Goal: Information Seeking & Learning: Learn about a topic

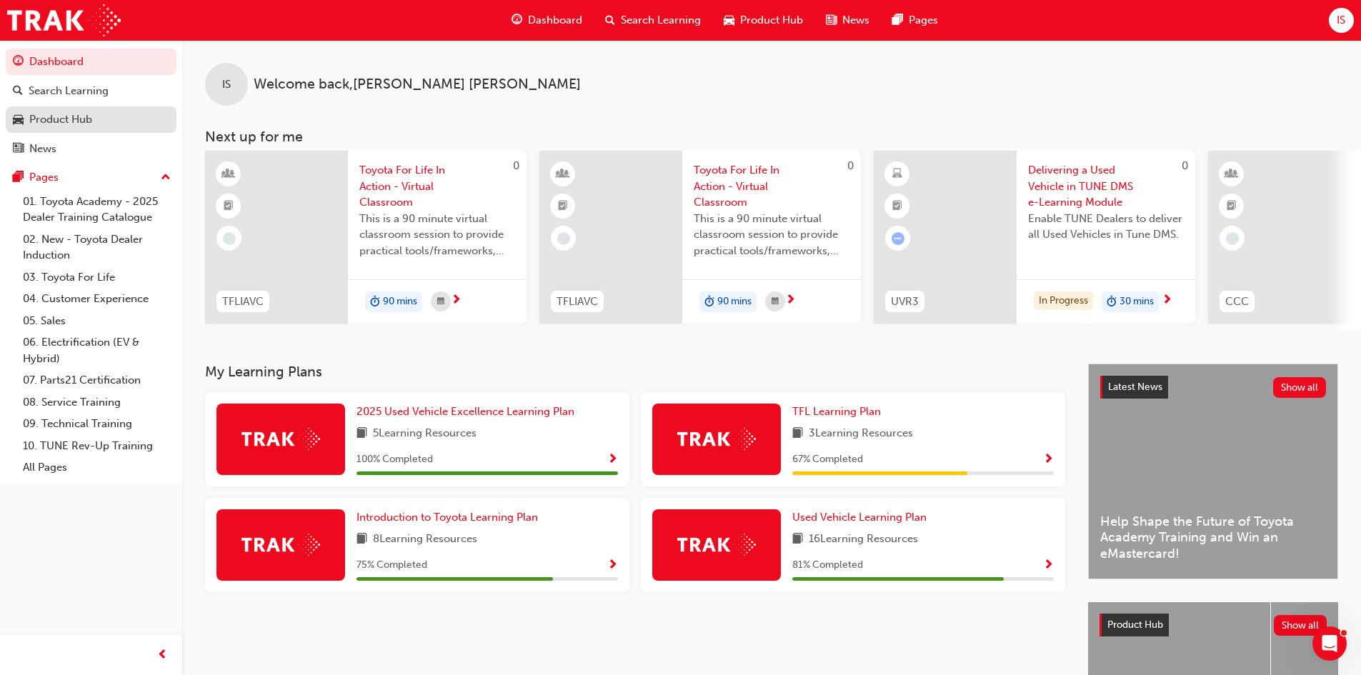
click at [90, 119] on div "Product Hub" at bounding box center [60, 119] width 63 height 16
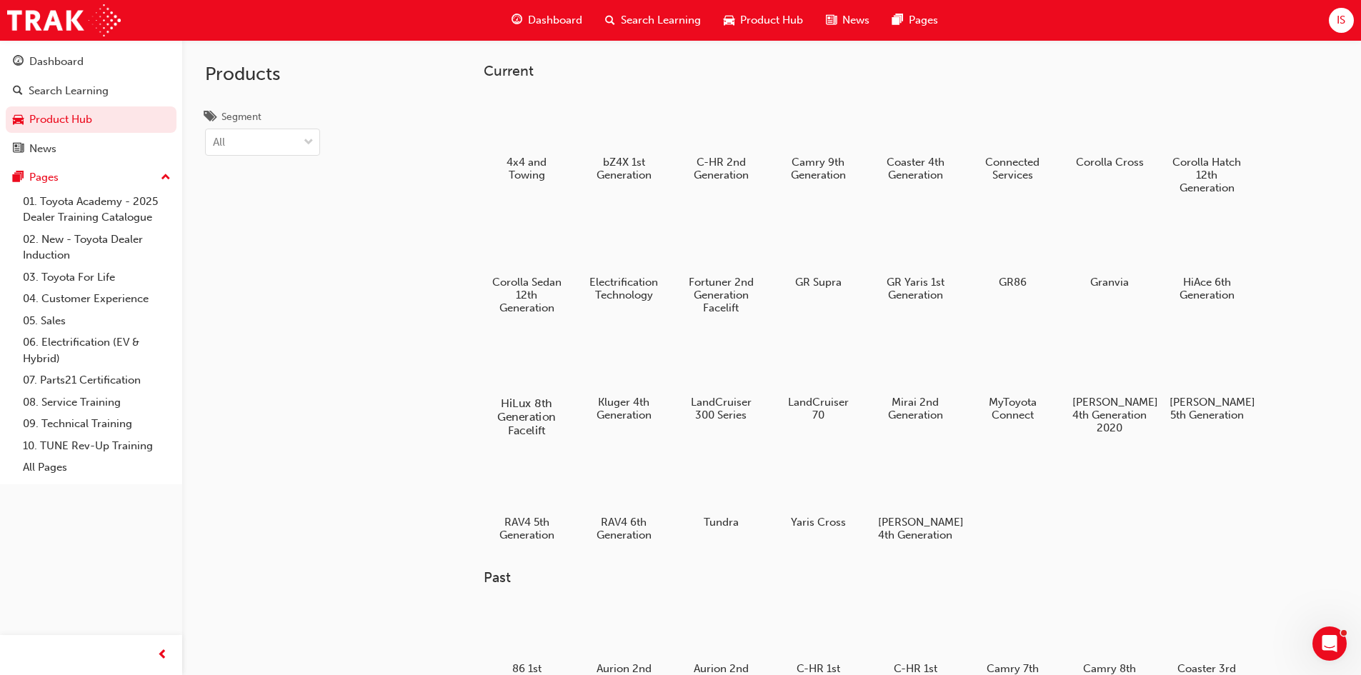
click at [532, 365] on div at bounding box center [525, 362] width 79 height 57
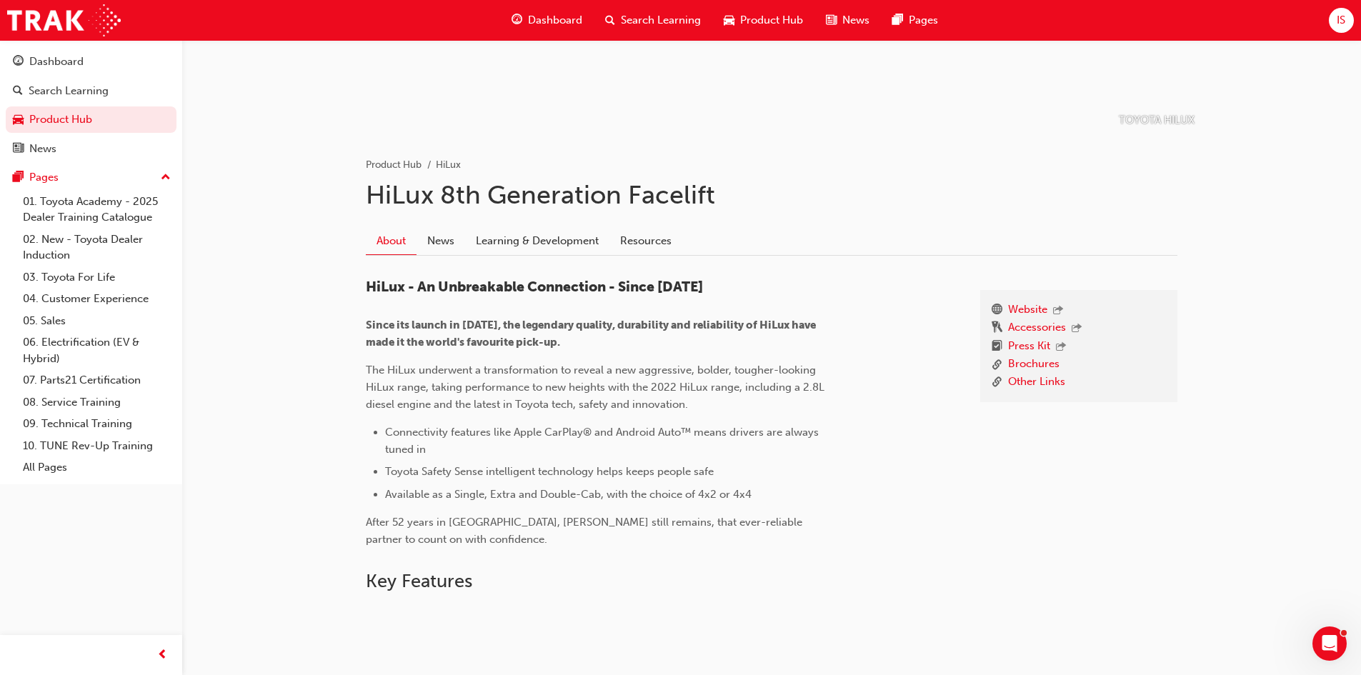
scroll to position [214, 0]
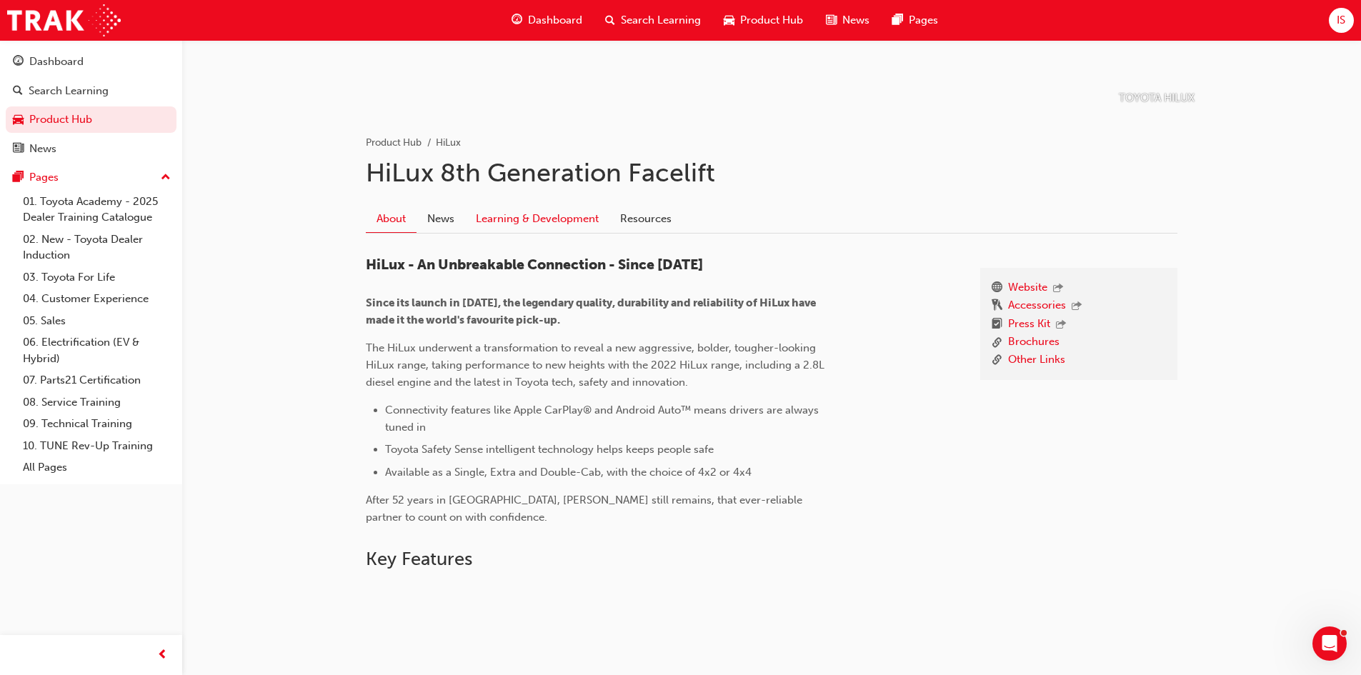
click at [529, 217] on link "Learning & Development" at bounding box center [537, 218] width 144 height 27
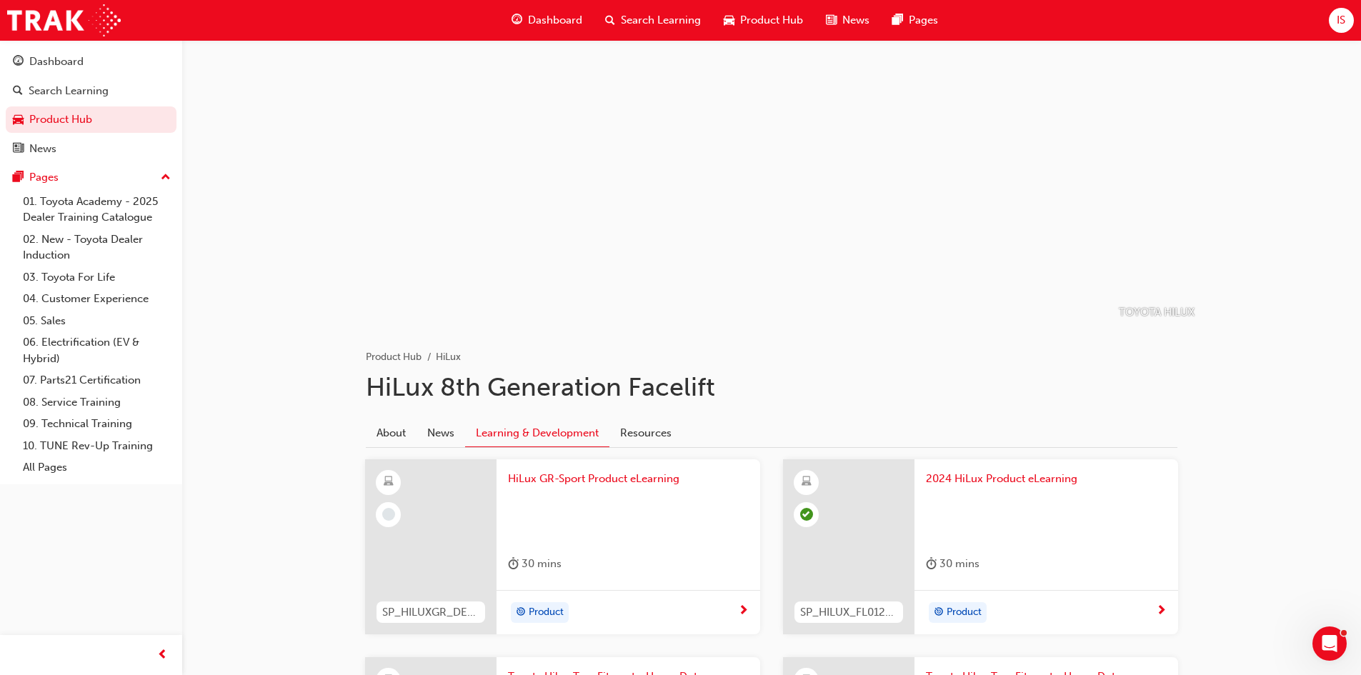
click at [581, 476] on span "HiLux GR-Sport Product eLearning" at bounding box center [628, 479] width 241 height 16
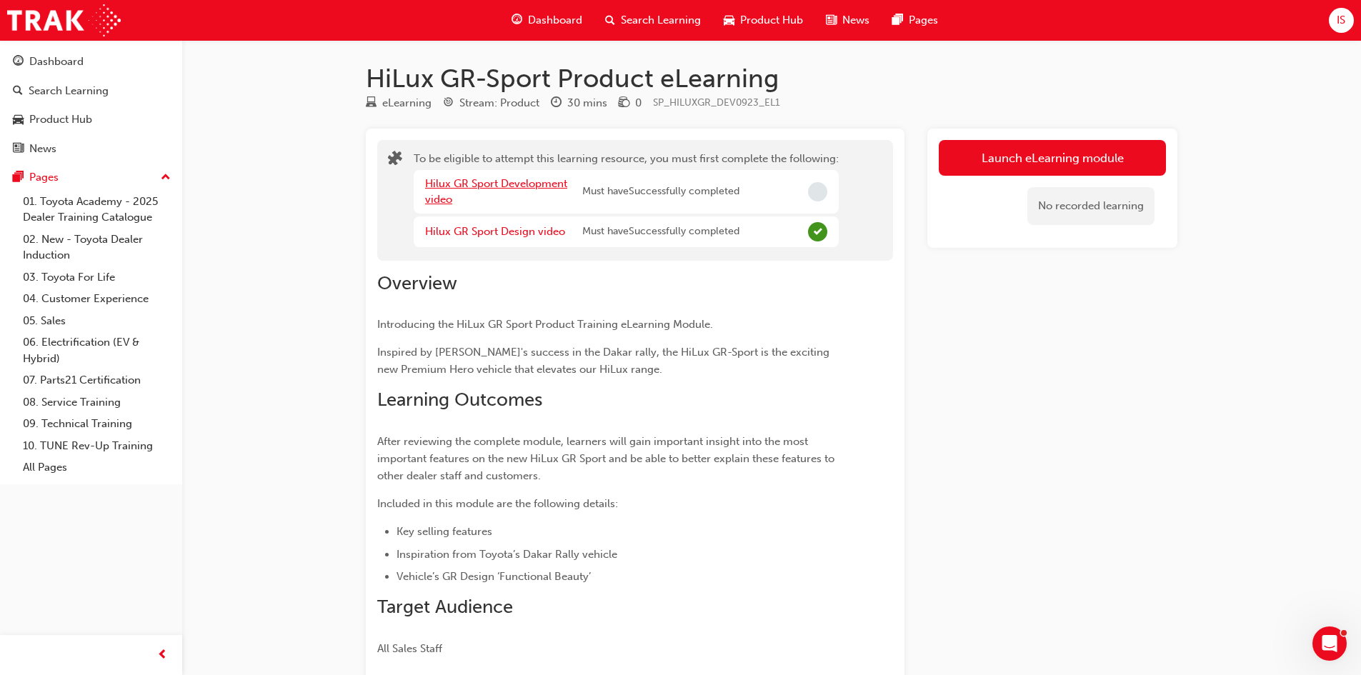
click at [504, 181] on link "Hilux GR Sport Development video" at bounding box center [496, 191] width 142 height 29
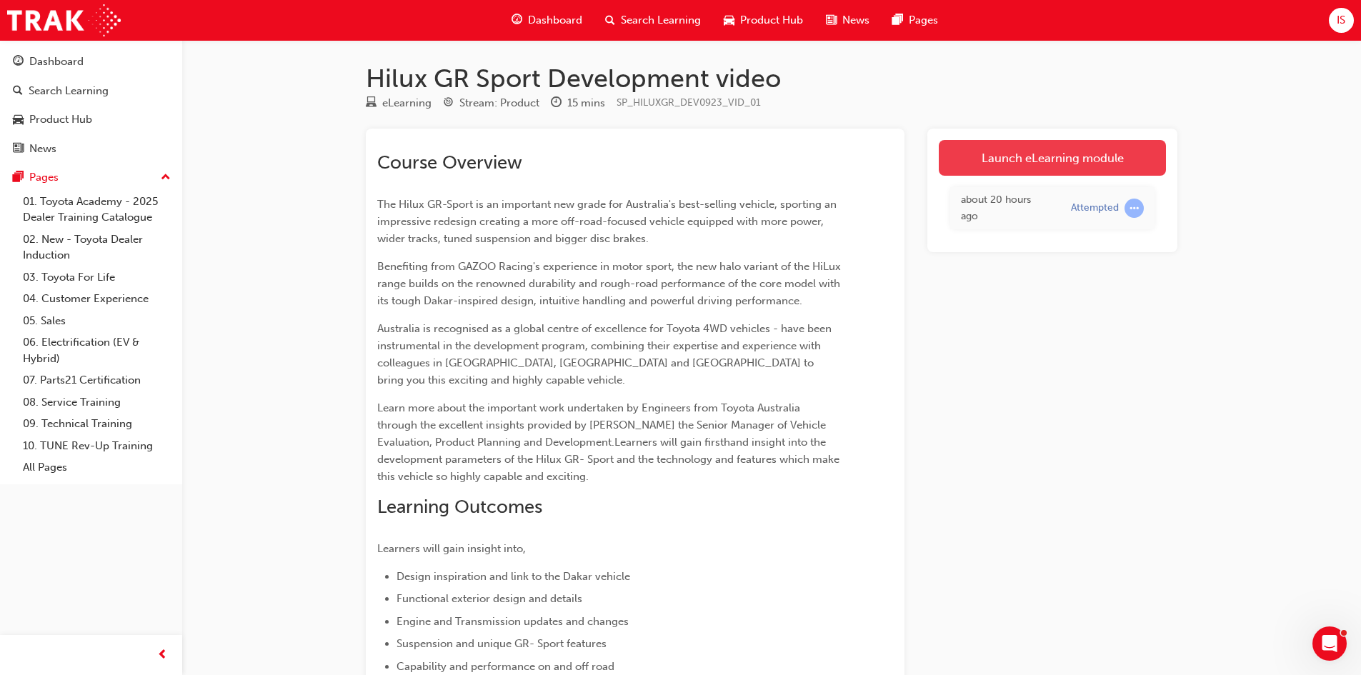
click at [1017, 154] on link "Launch eLearning module" at bounding box center [1052, 158] width 227 height 36
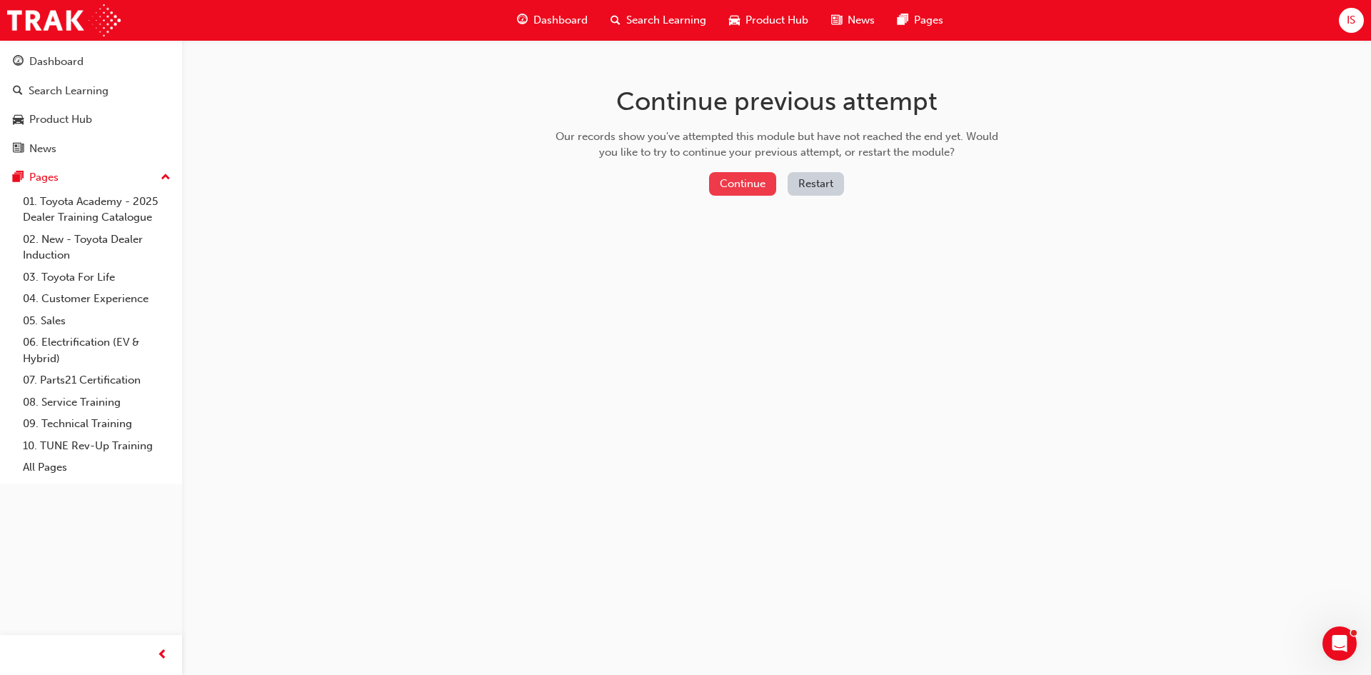
click at [731, 180] on button "Continue" at bounding box center [742, 184] width 67 height 24
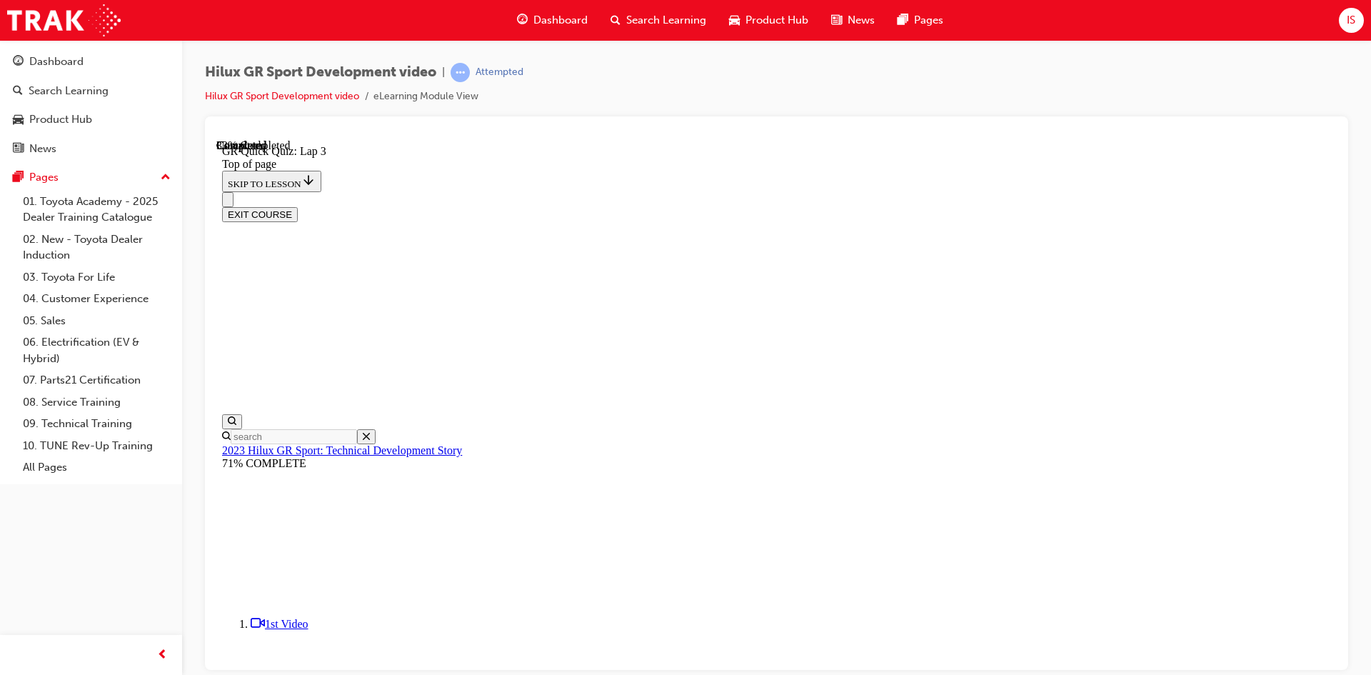
scroll to position [107, 0]
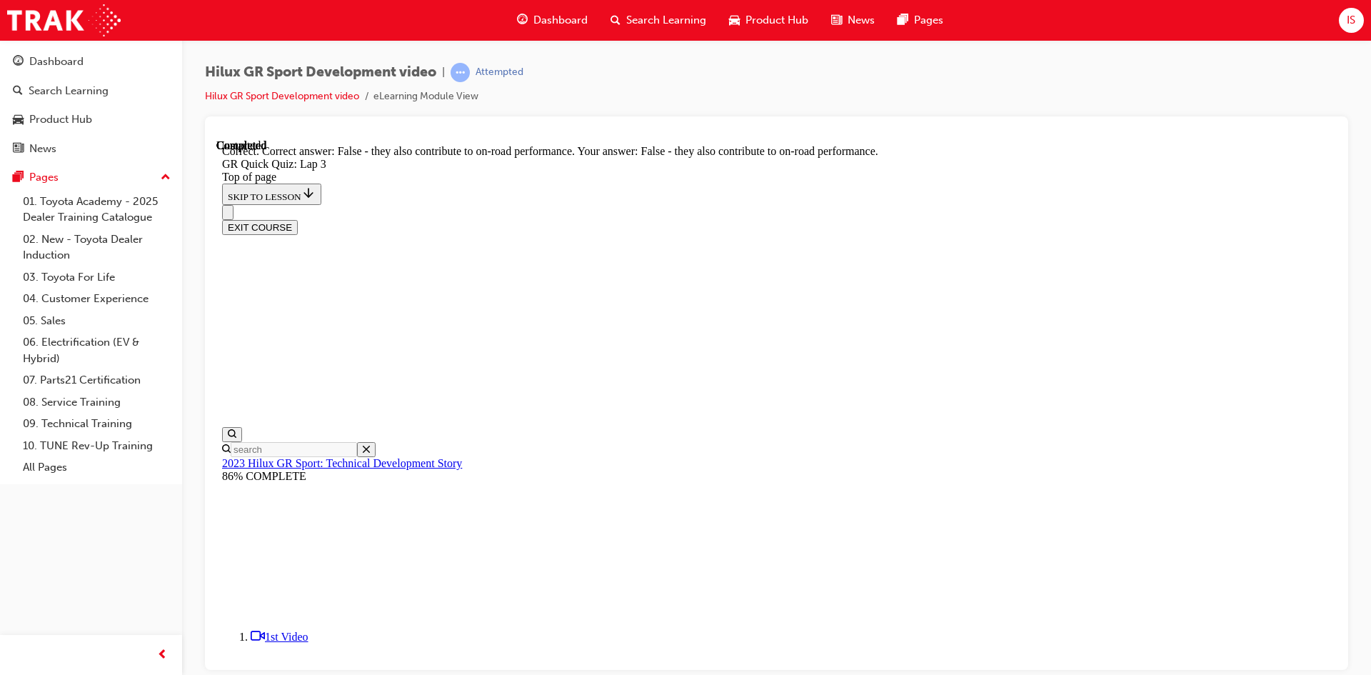
scroll to position [132, 0]
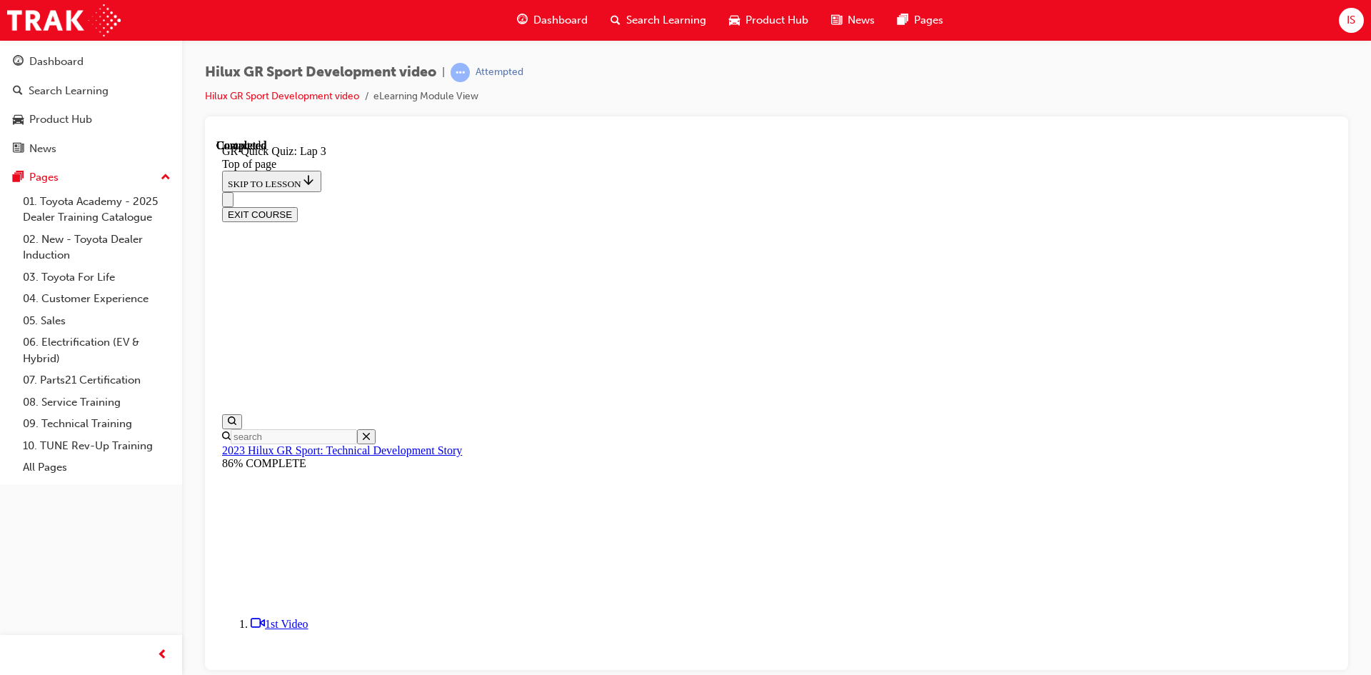
scroll to position [181, 0]
click at [298, 206] on button "EXIT COURSE" at bounding box center [260, 213] width 76 height 15
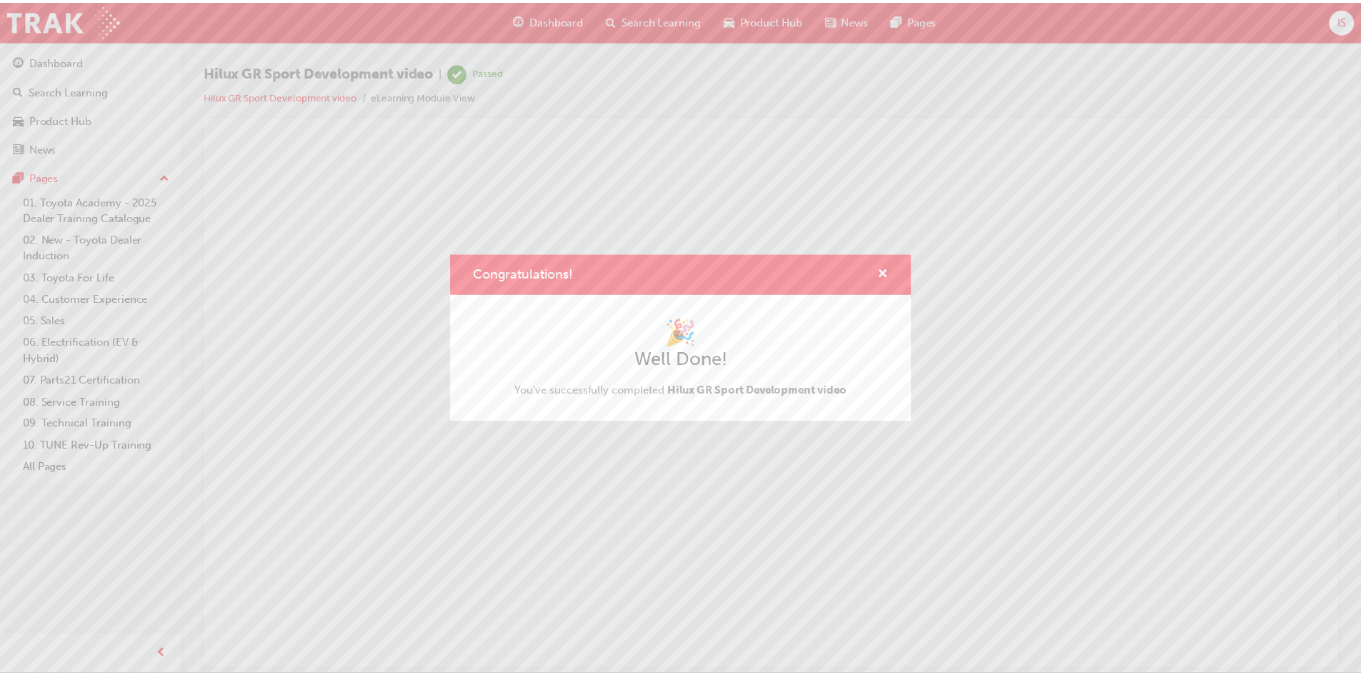
scroll to position [0, 0]
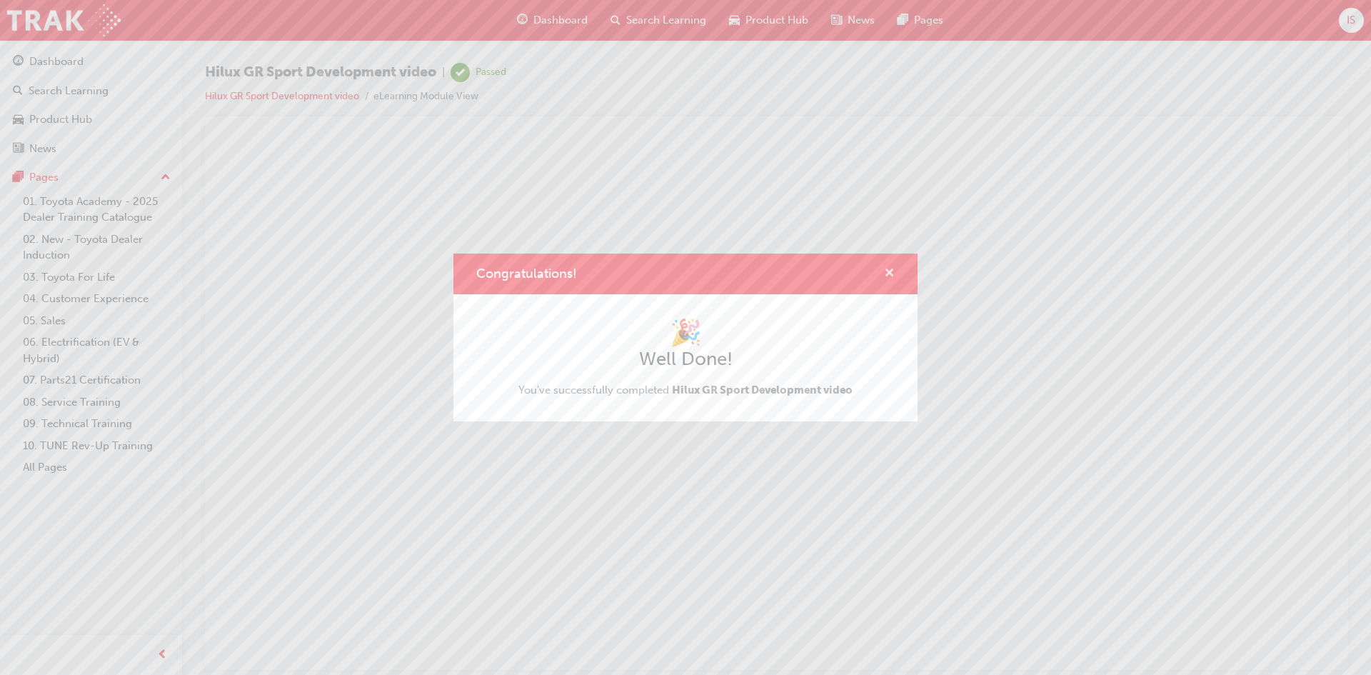
click at [890, 271] on span "cross-icon" at bounding box center [889, 274] width 11 height 13
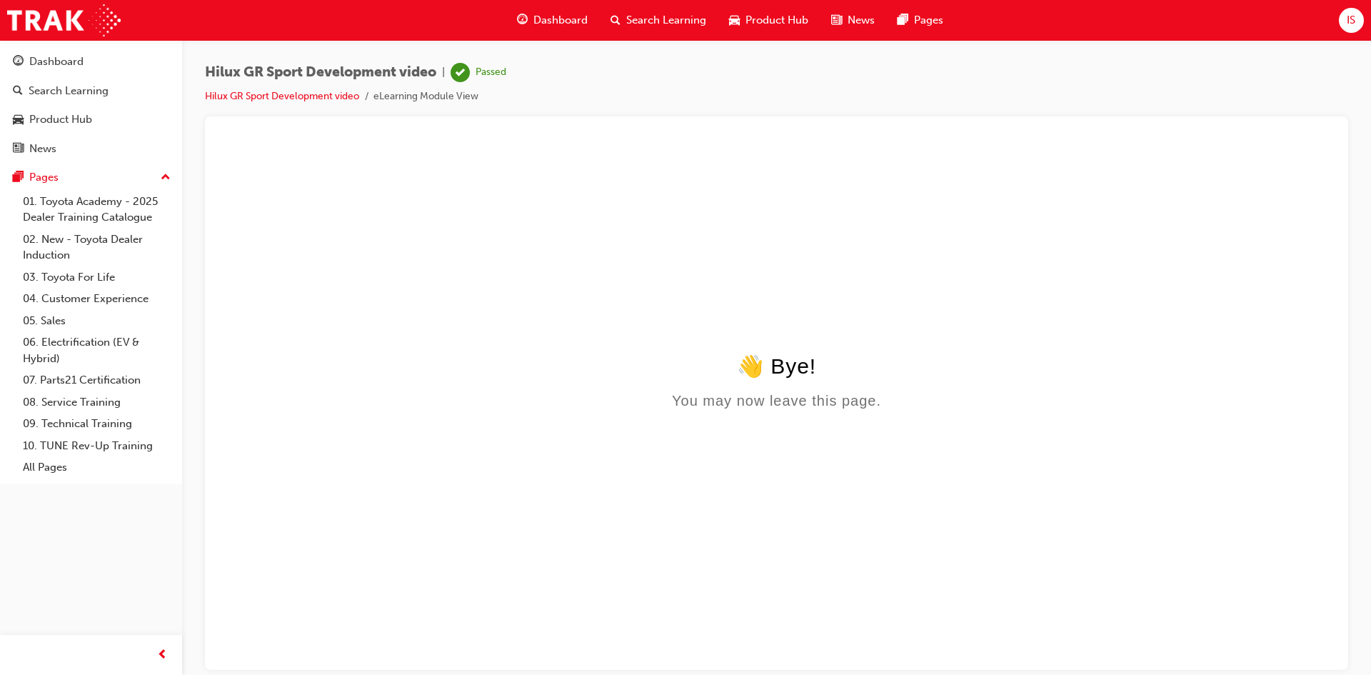
click at [107, 134] on button "Dashboard Search Learning Product Hub News Pages" at bounding box center [91, 105] width 171 height 119
click at [109, 124] on div "Product Hub" at bounding box center [91, 120] width 156 height 18
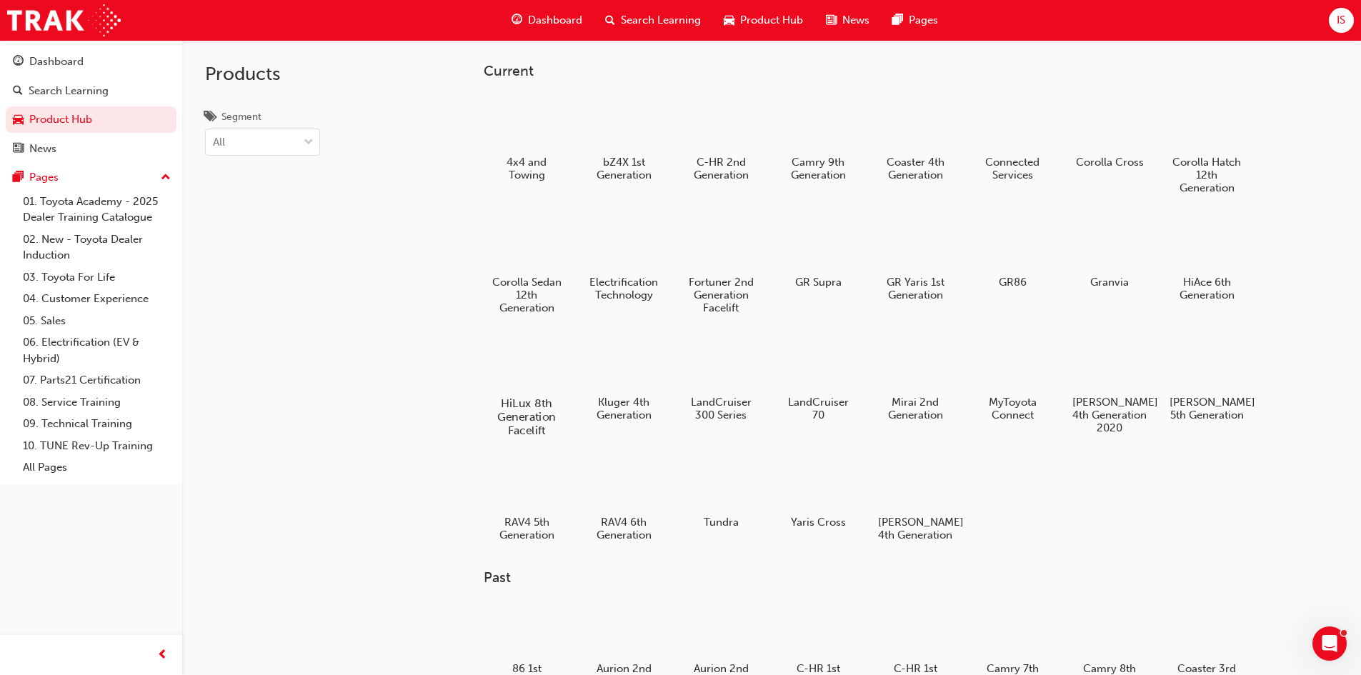
click at [522, 383] on div at bounding box center [525, 362] width 79 height 57
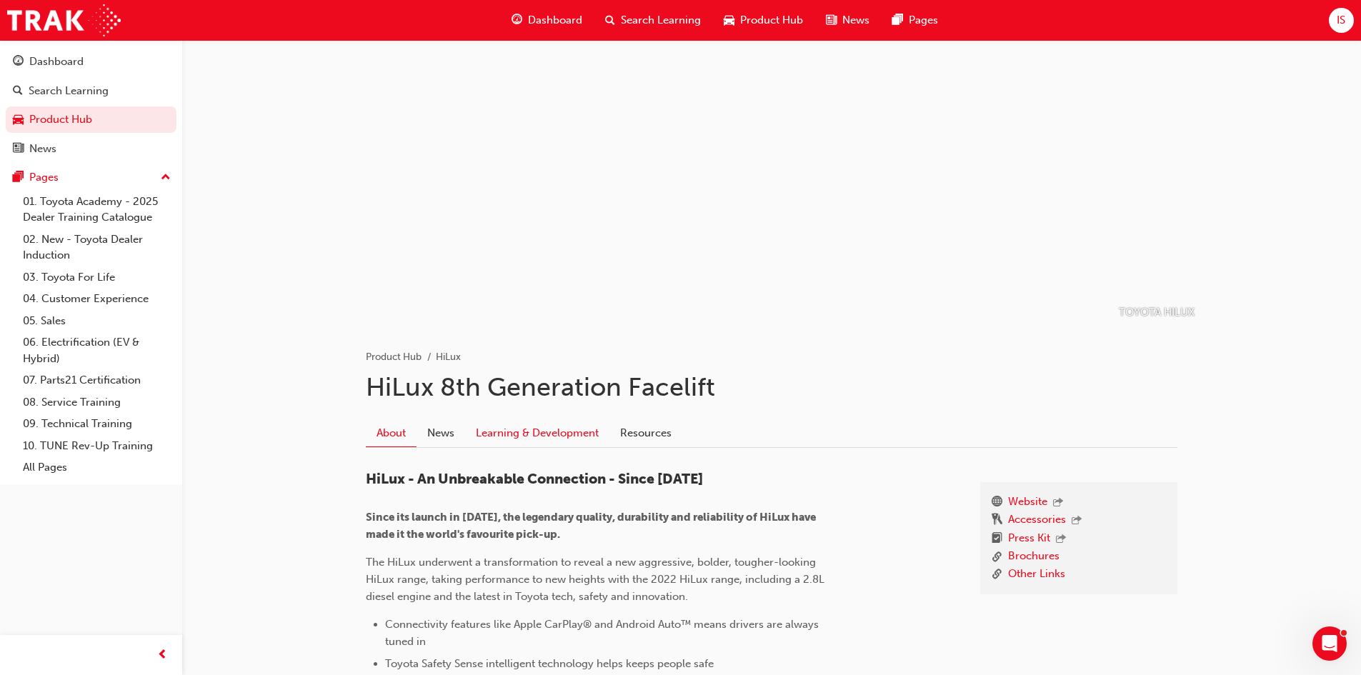
click at [517, 422] on link "Learning & Development" at bounding box center [537, 432] width 144 height 27
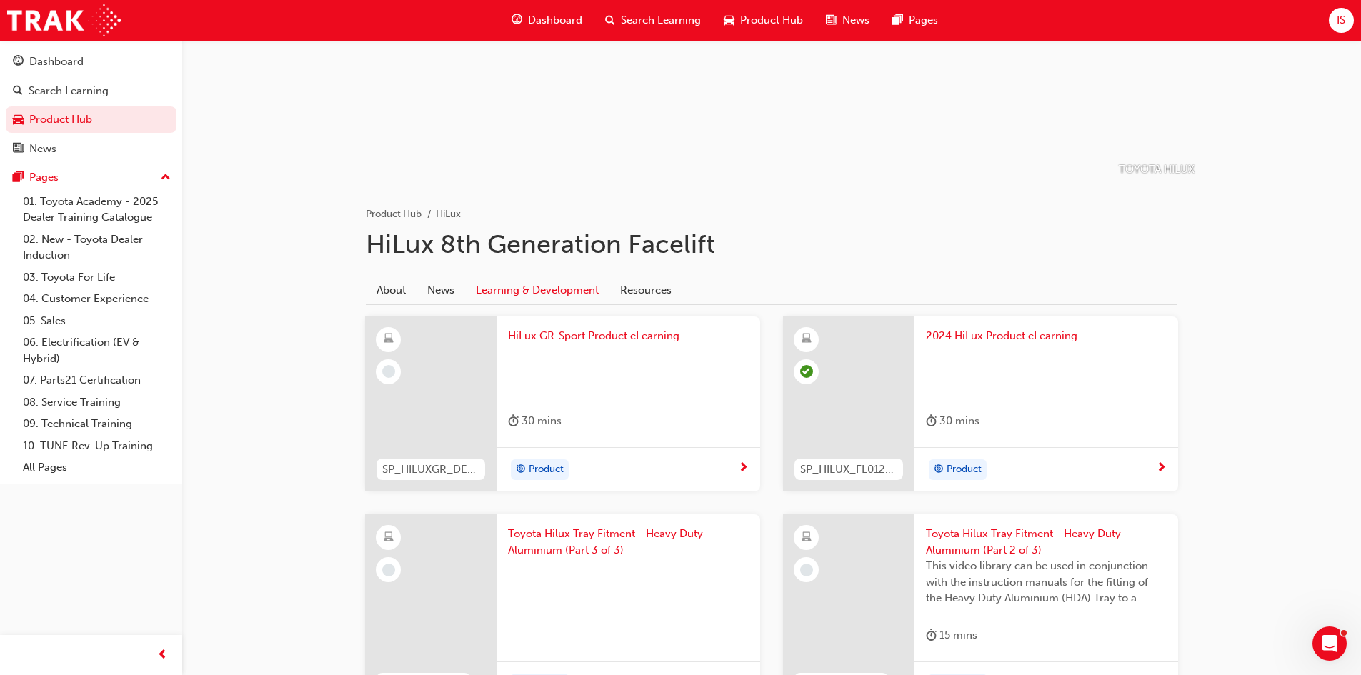
click at [527, 341] on span "HiLux GR-Sport Product eLearning" at bounding box center [628, 336] width 241 height 16
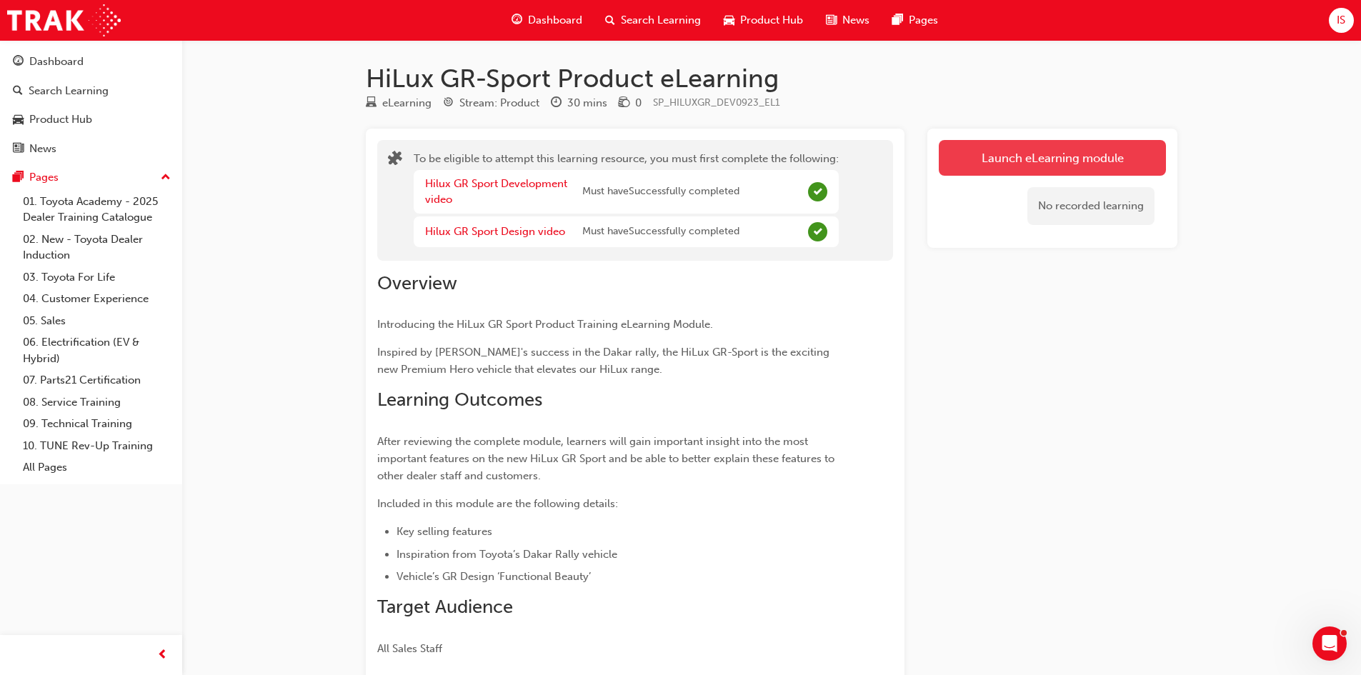
click at [995, 154] on button "Launch eLearning module" at bounding box center [1052, 158] width 227 height 36
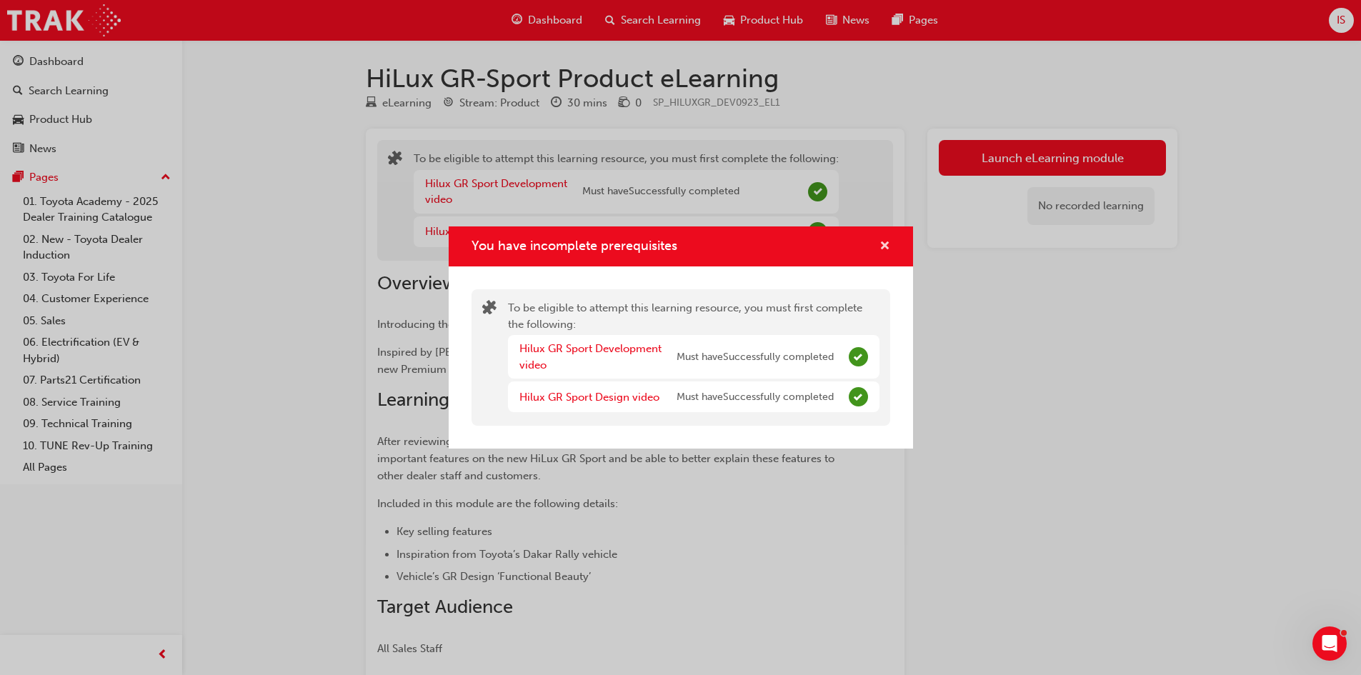
click at [886, 241] on span "cross-icon" at bounding box center [884, 247] width 11 height 13
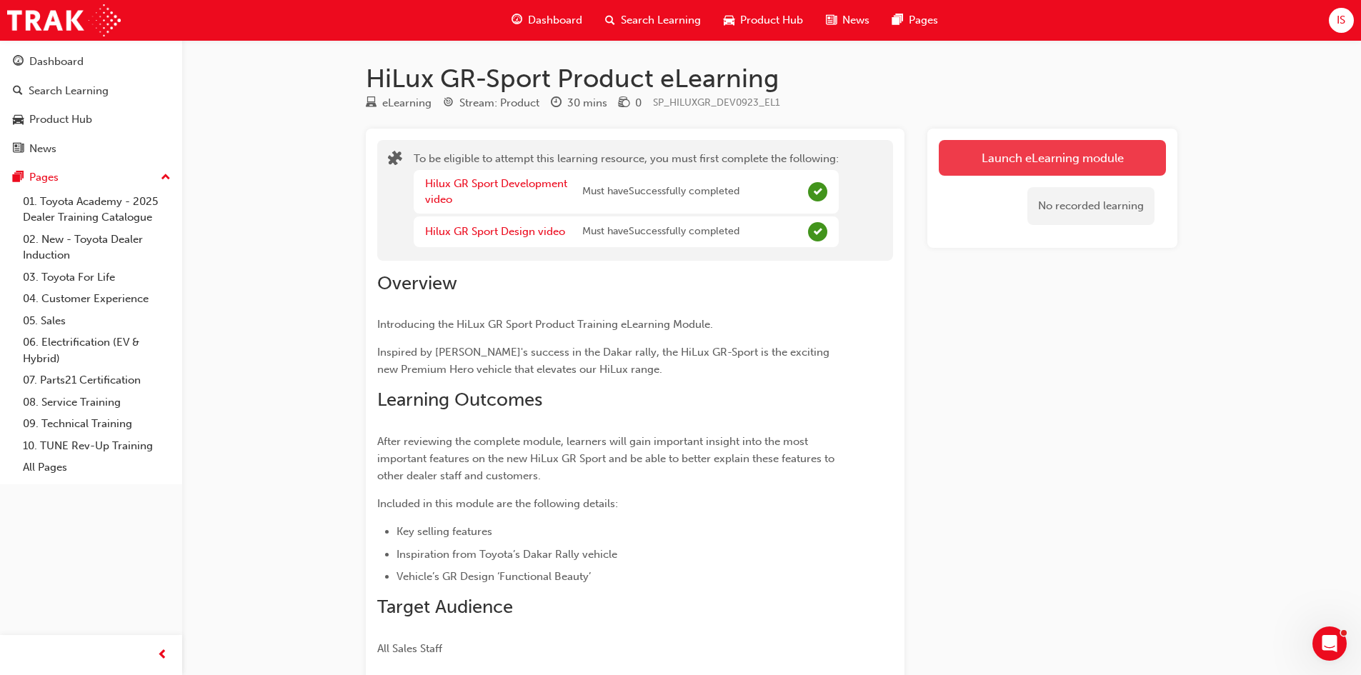
click at [974, 172] on button "Launch eLearning module" at bounding box center [1052, 158] width 227 height 36
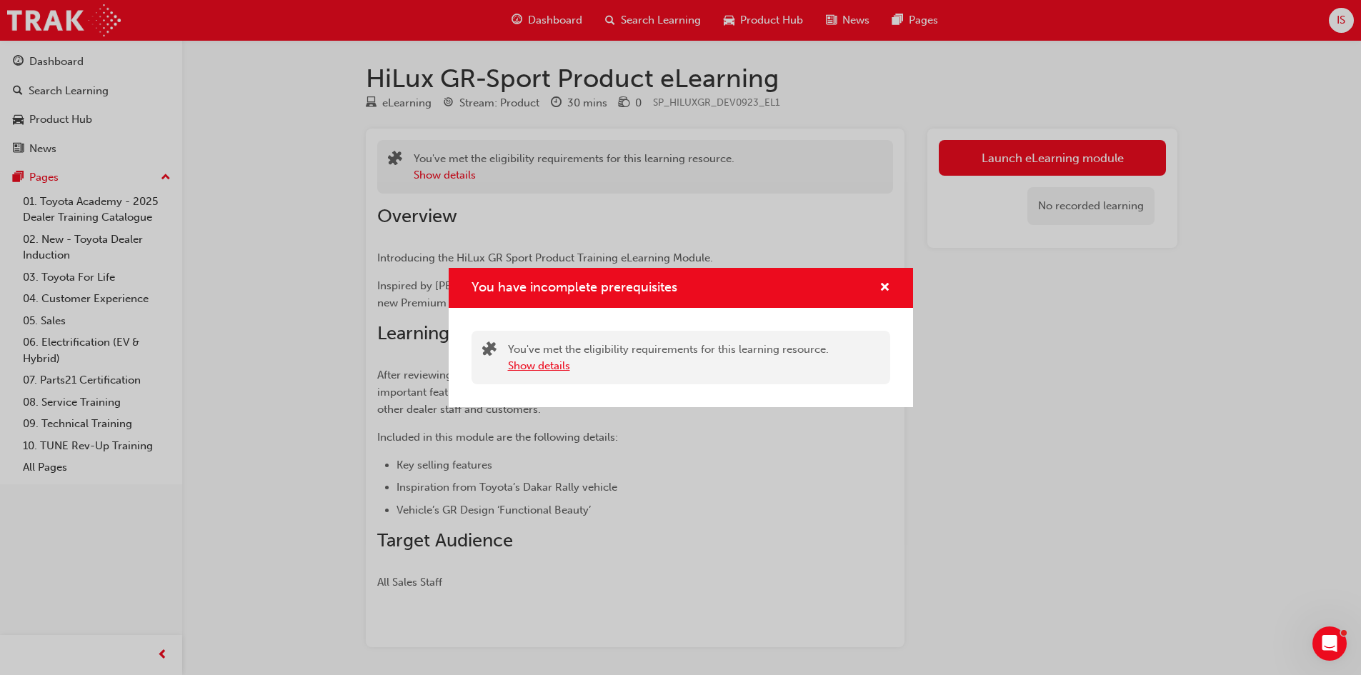
click at [540, 366] on button "Show details" at bounding box center [539, 366] width 62 height 16
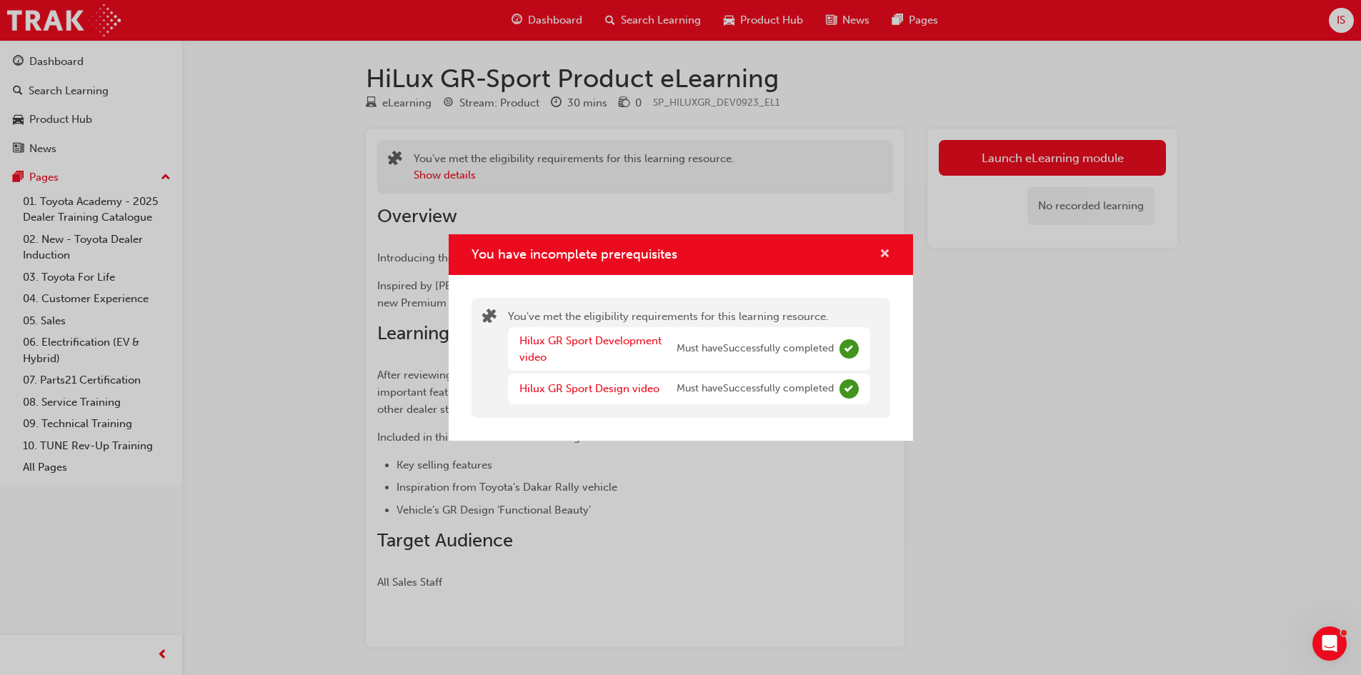
click at [886, 251] on span "cross-icon" at bounding box center [884, 255] width 11 height 13
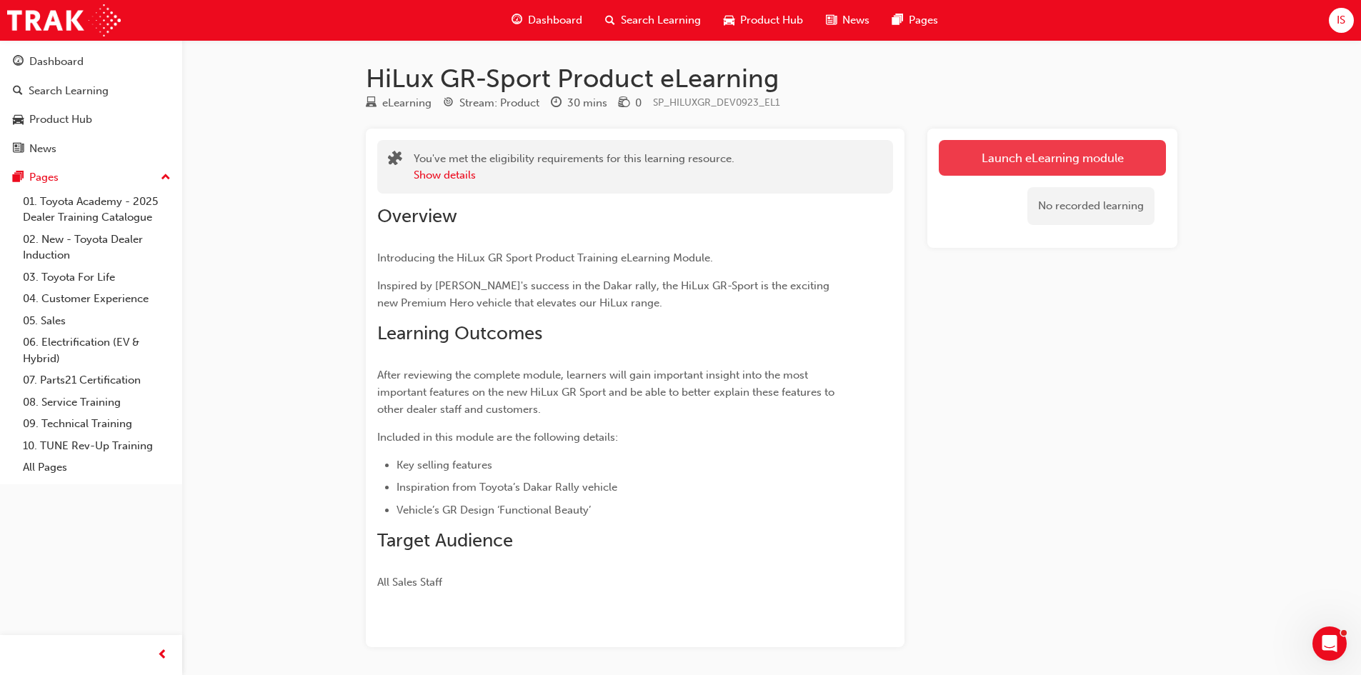
click at [981, 154] on button "Launch eLearning module" at bounding box center [1052, 158] width 227 height 36
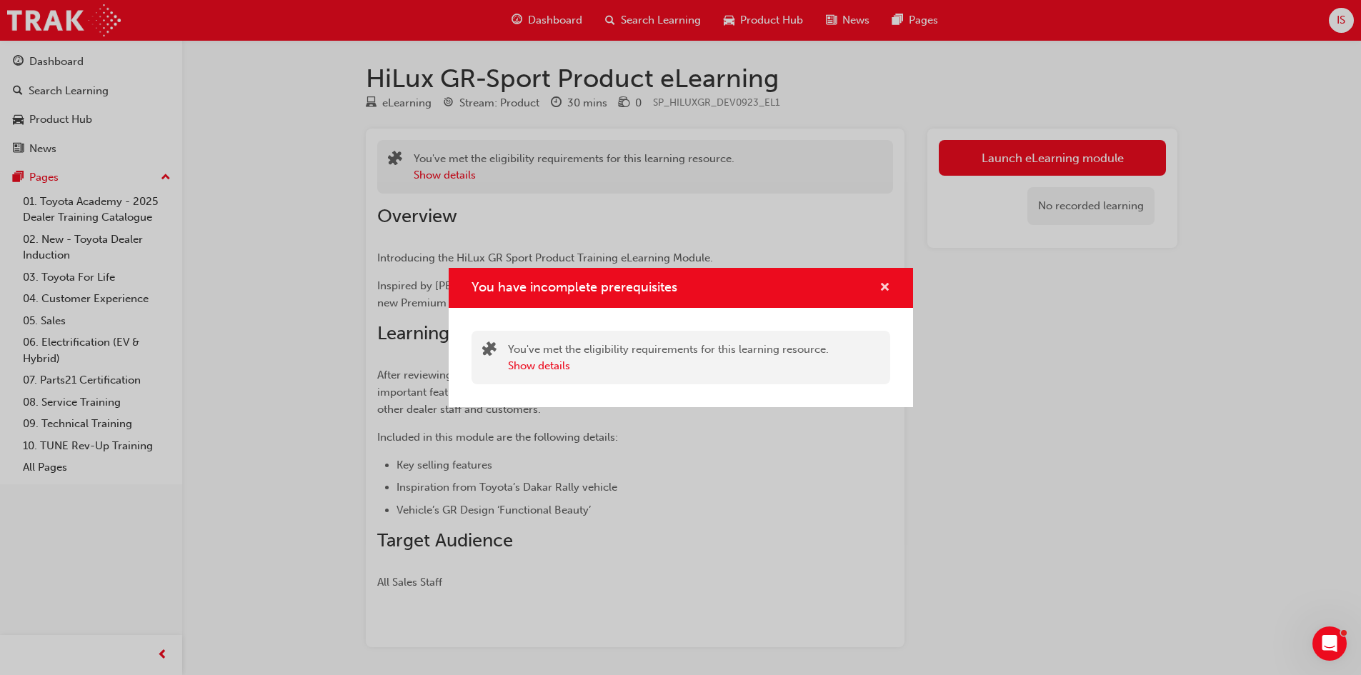
click at [884, 284] on span "cross-icon" at bounding box center [884, 288] width 11 height 13
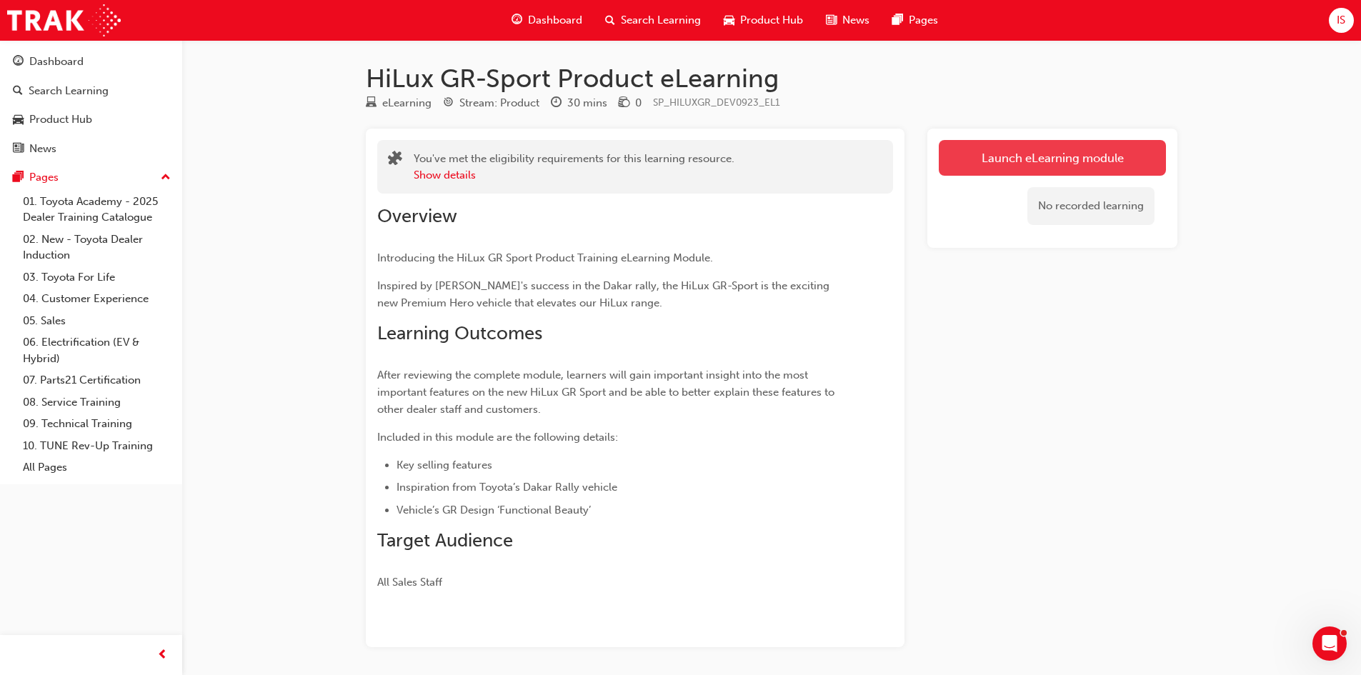
click at [1062, 173] on link "Launch eLearning module" at bounding box center [1052, 158] width 227 height 36
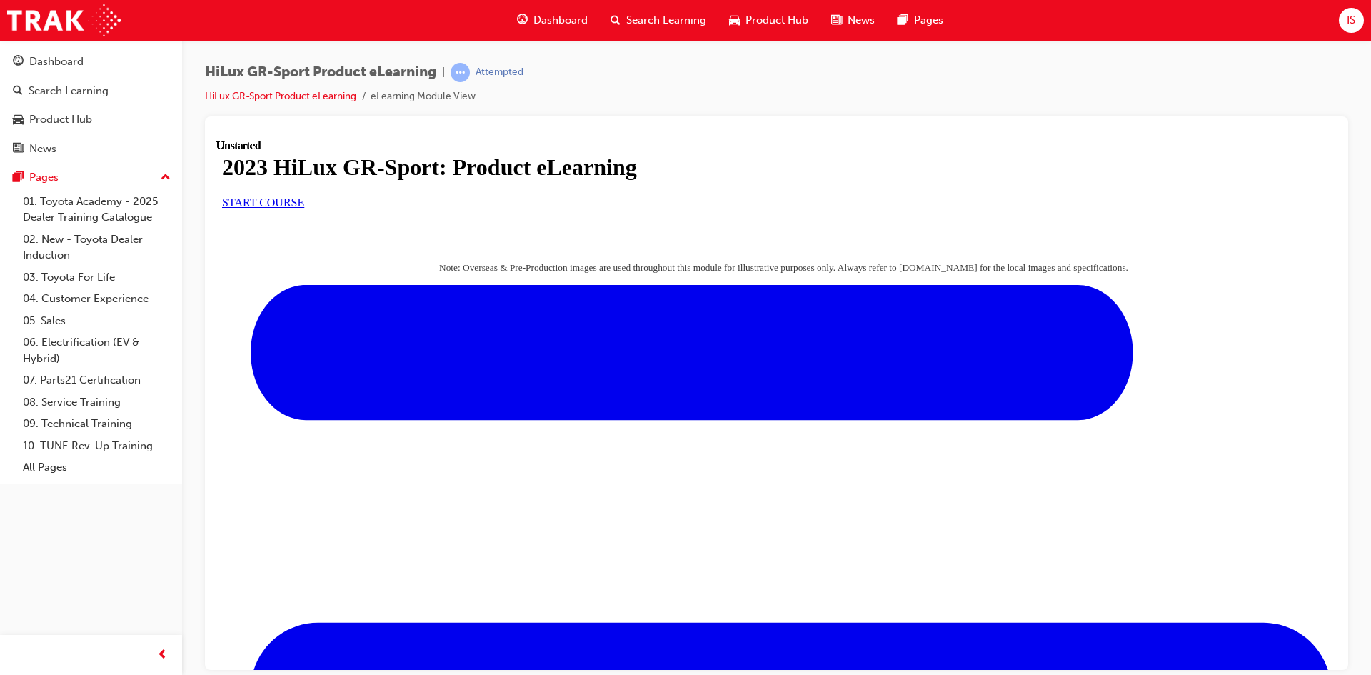
click at [304, 208] on link "START COURSE" at bounding box center [263, 202] width 82 height 12
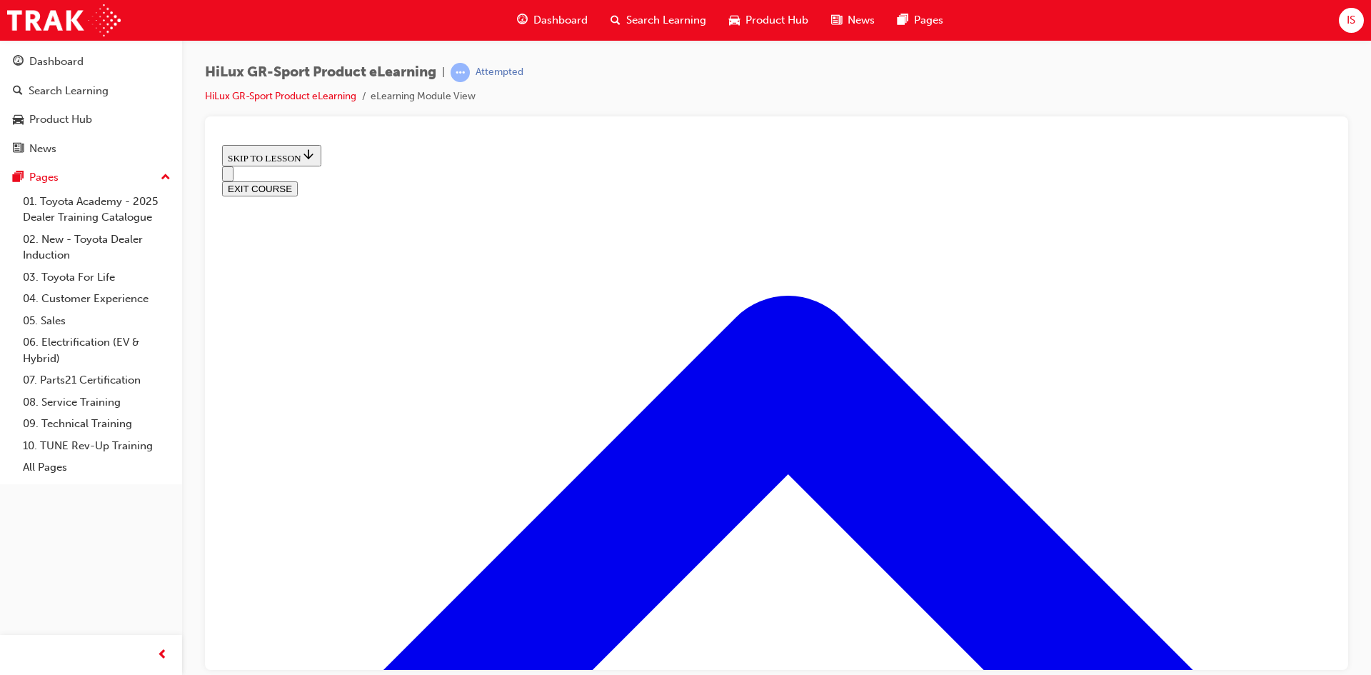
scroll to position [616, 0]
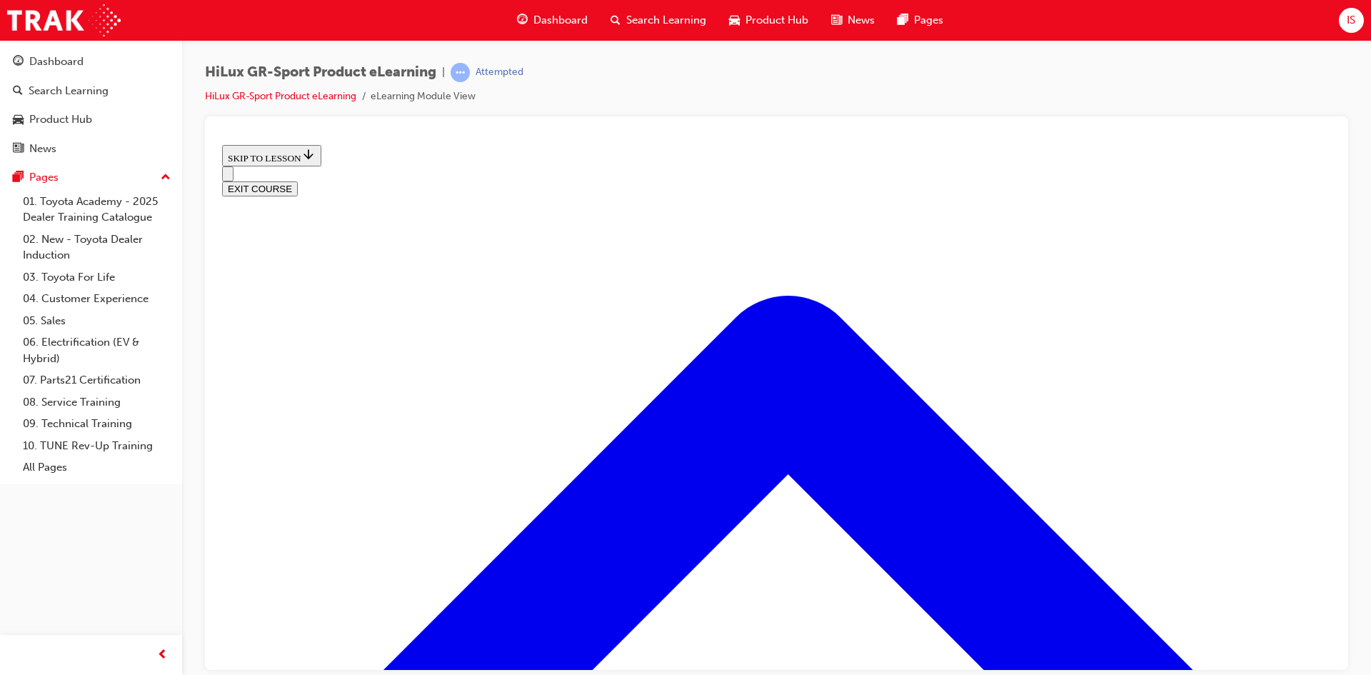
scroll to position [956, 0]
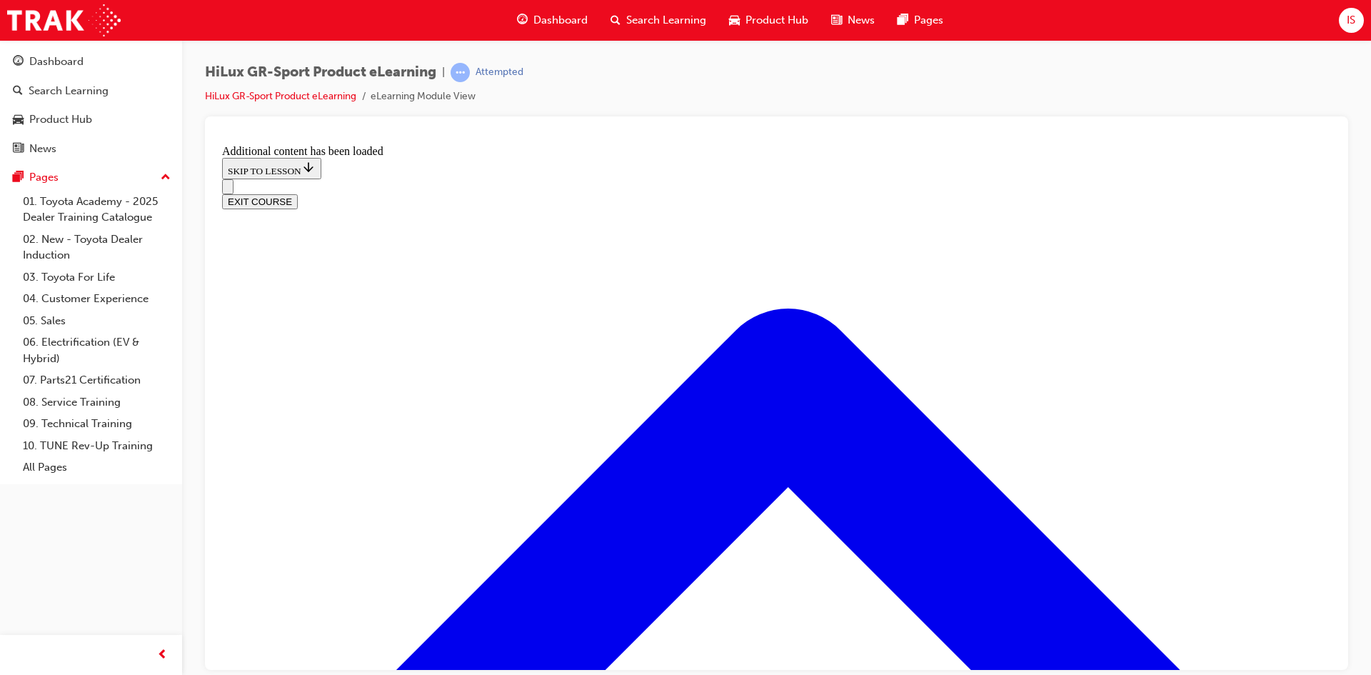
scroll to position [1421, 0]
drag, startPoint x: 626, startPoint y: 314, endPoint x: 681, endPoint y: 326, distance: 56.3
drag, startPoint x: 645, startPoint y: 389, endPoint x: 904, endPoint y: 382, distance: 258.6
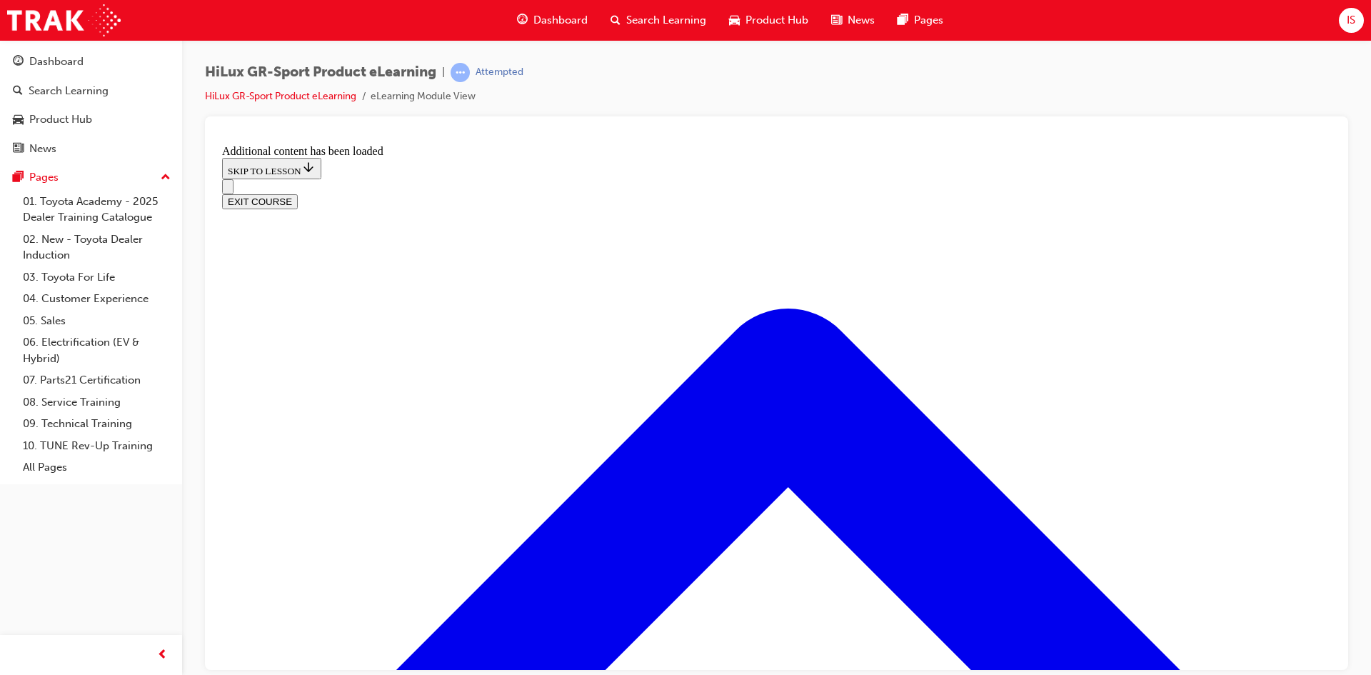
drag, startPoint x: 626, startPoint y: 456, endPoint x: 869, endPoint y: 298, distance: 290.2
drag, startPoint x: 634, startPoint y: 451, endPoint x: 858, endPoint y: 464, distance: 223.9
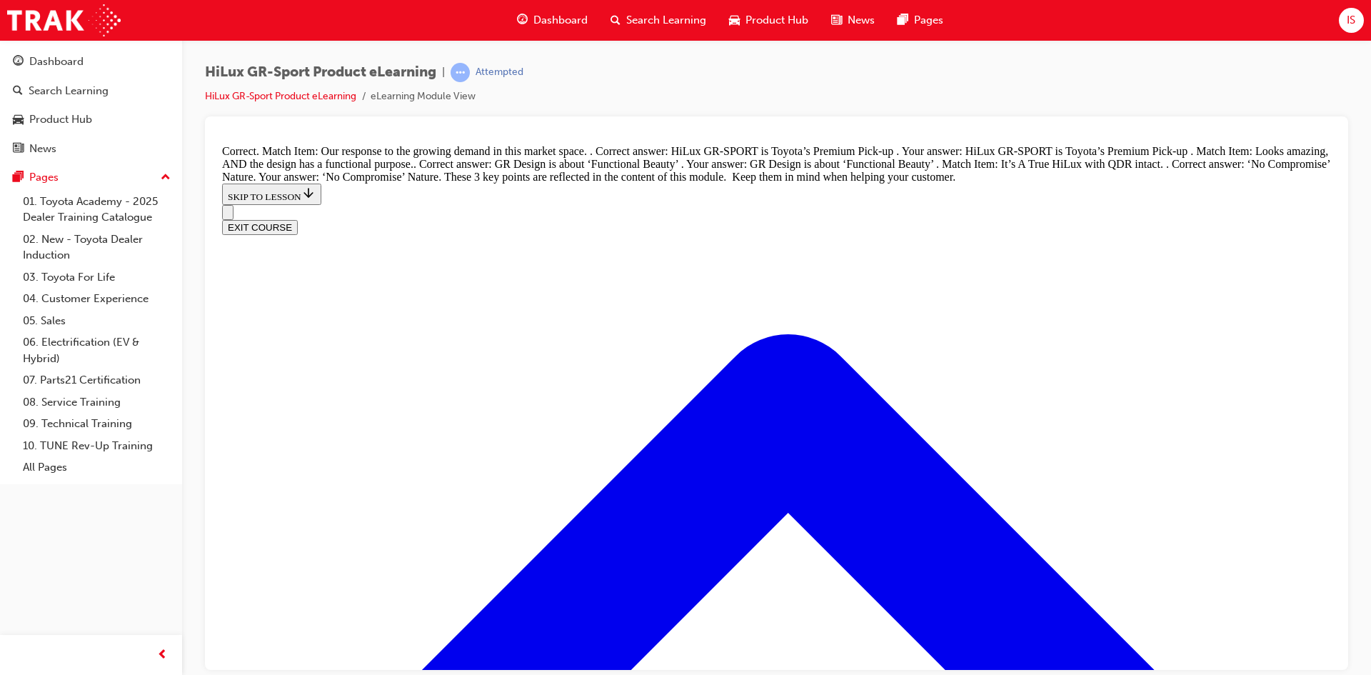
scroll to position [1668, 0]
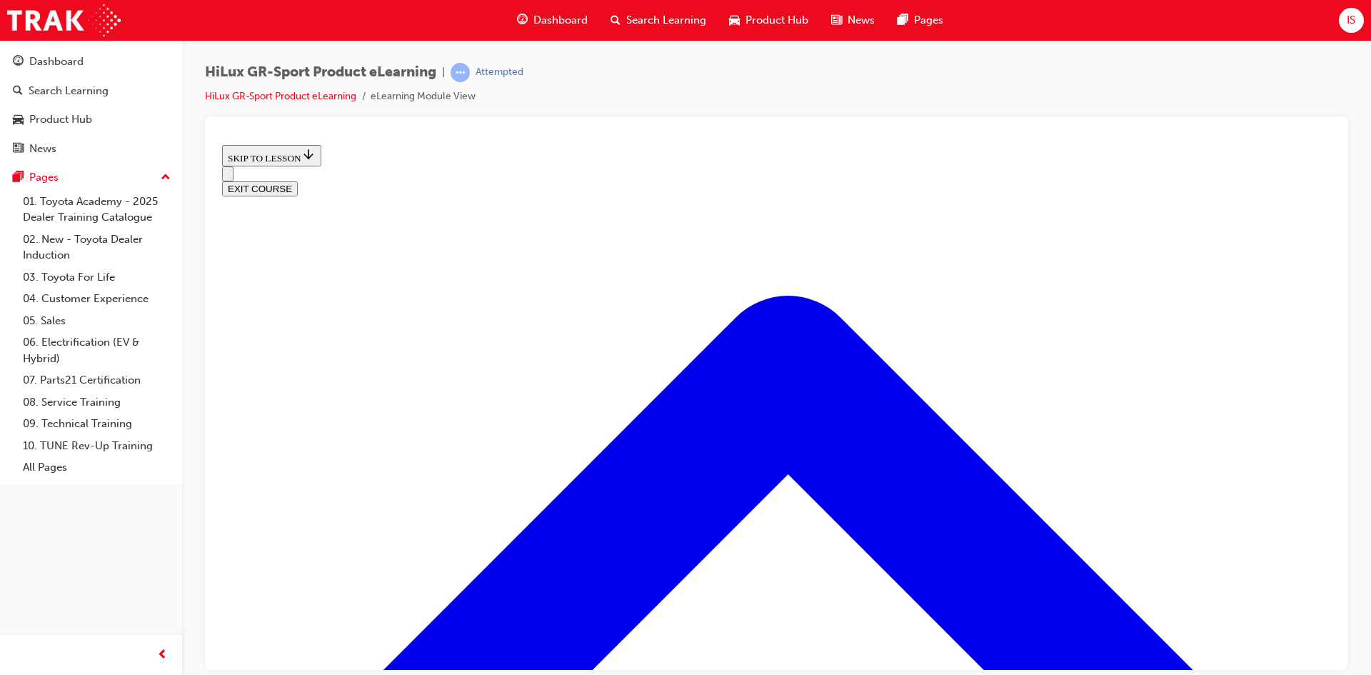
scroll to position [544, 0]
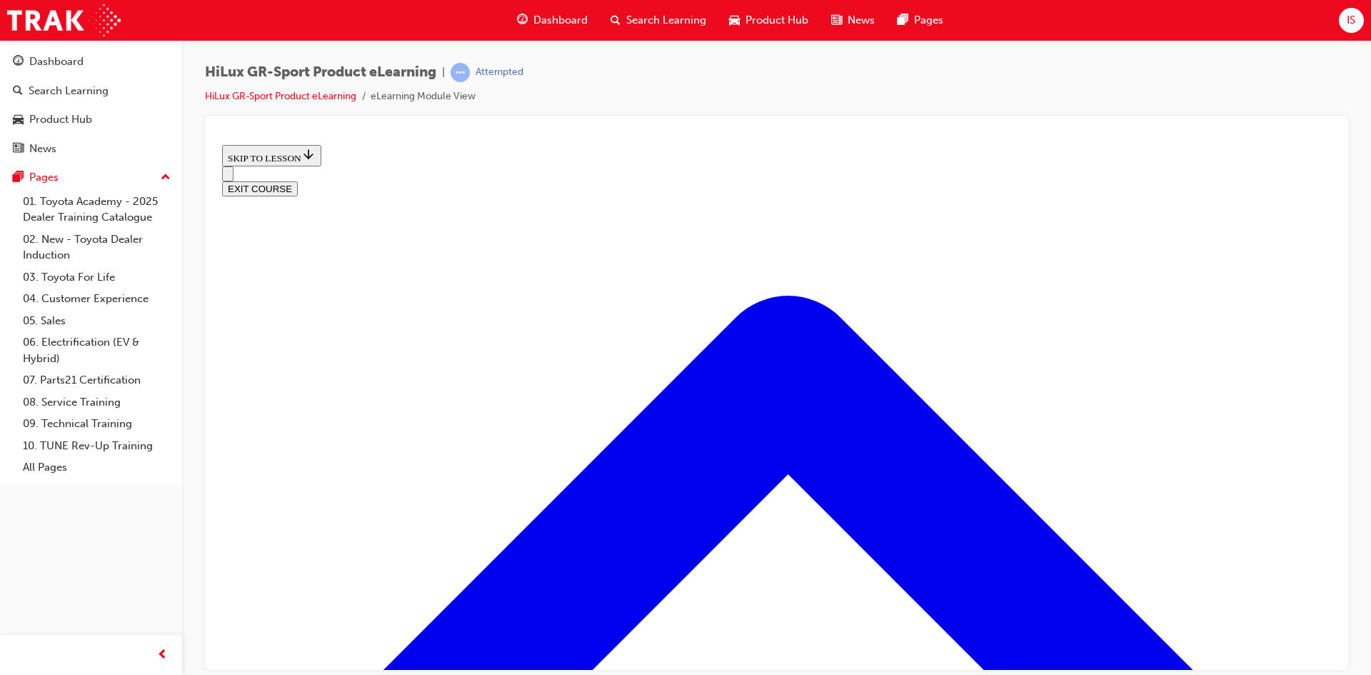
scroll to position [541, 0]
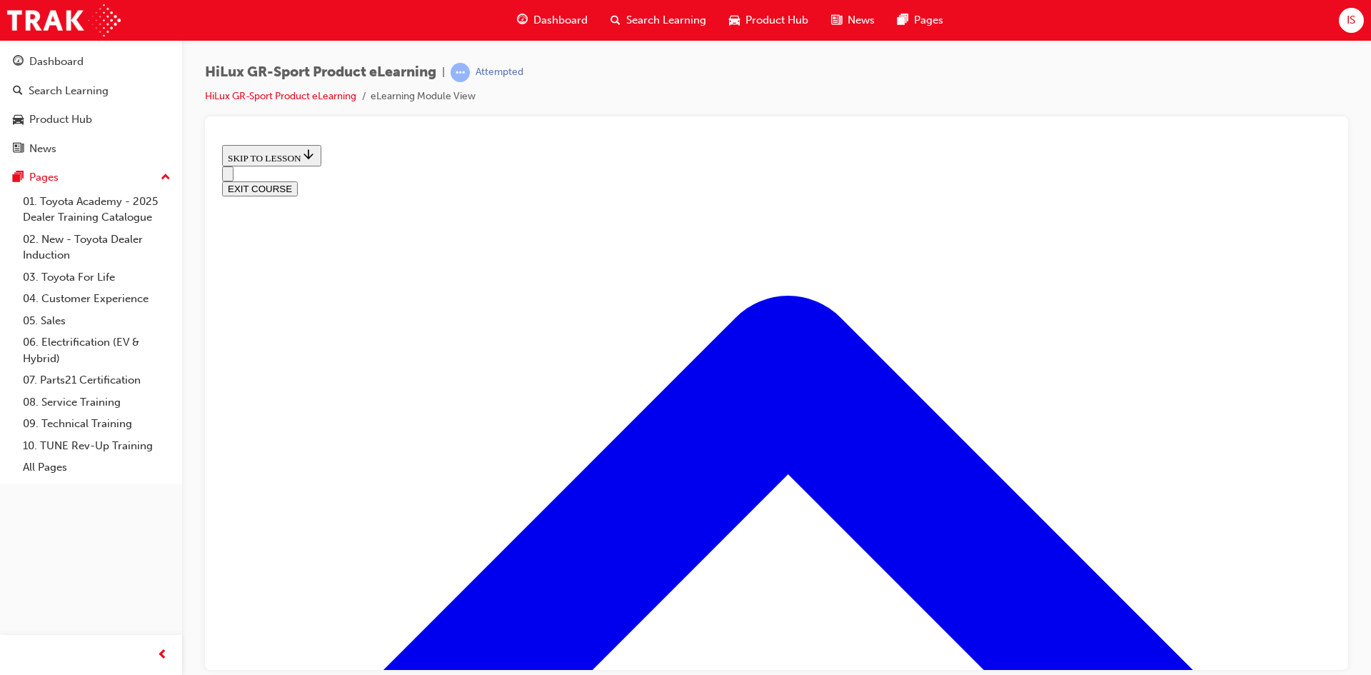
scroll to position [756, 0]
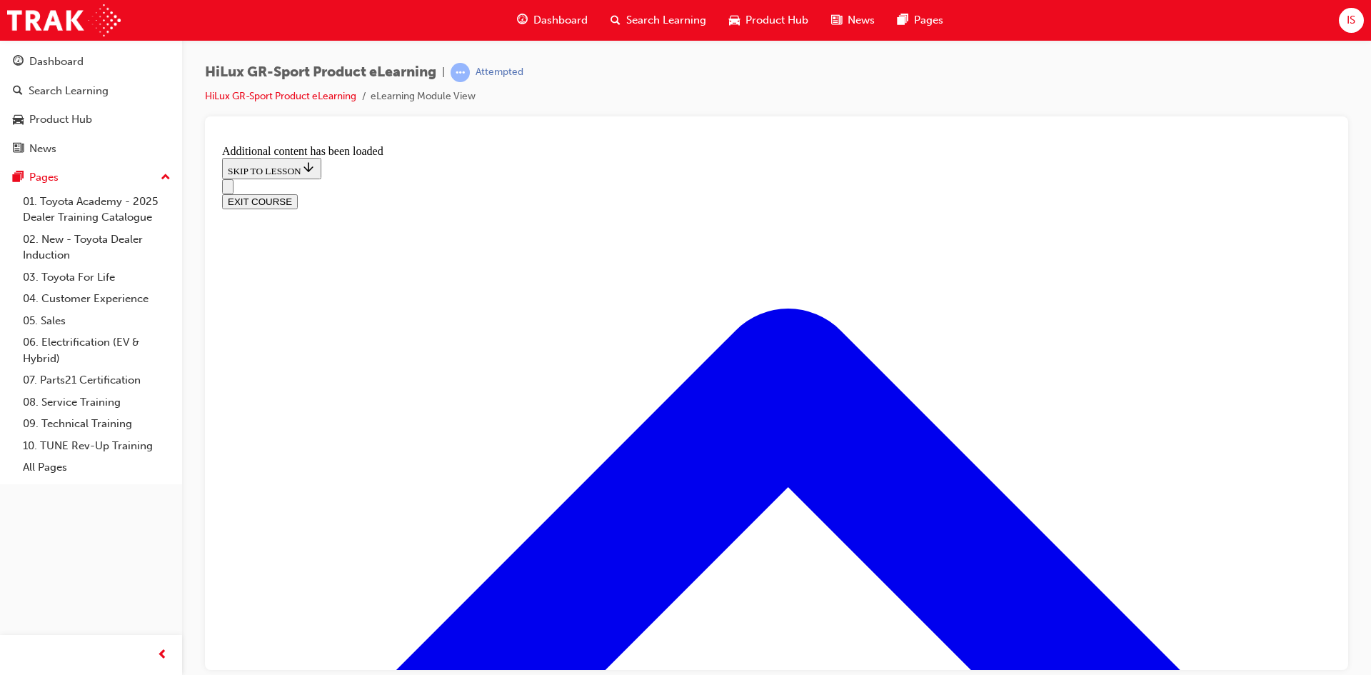
scroll to position [1195, 0]
radio input "true"
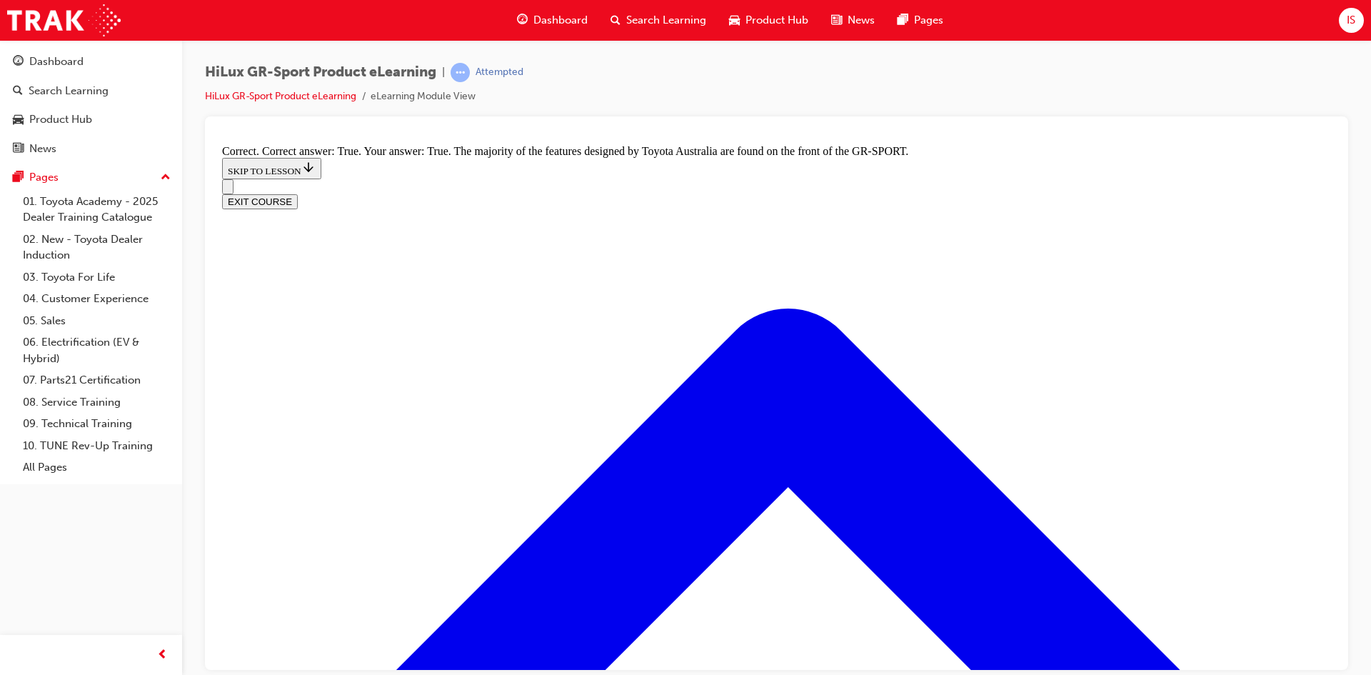
scroll to position [1766, 0]
radio input "true"
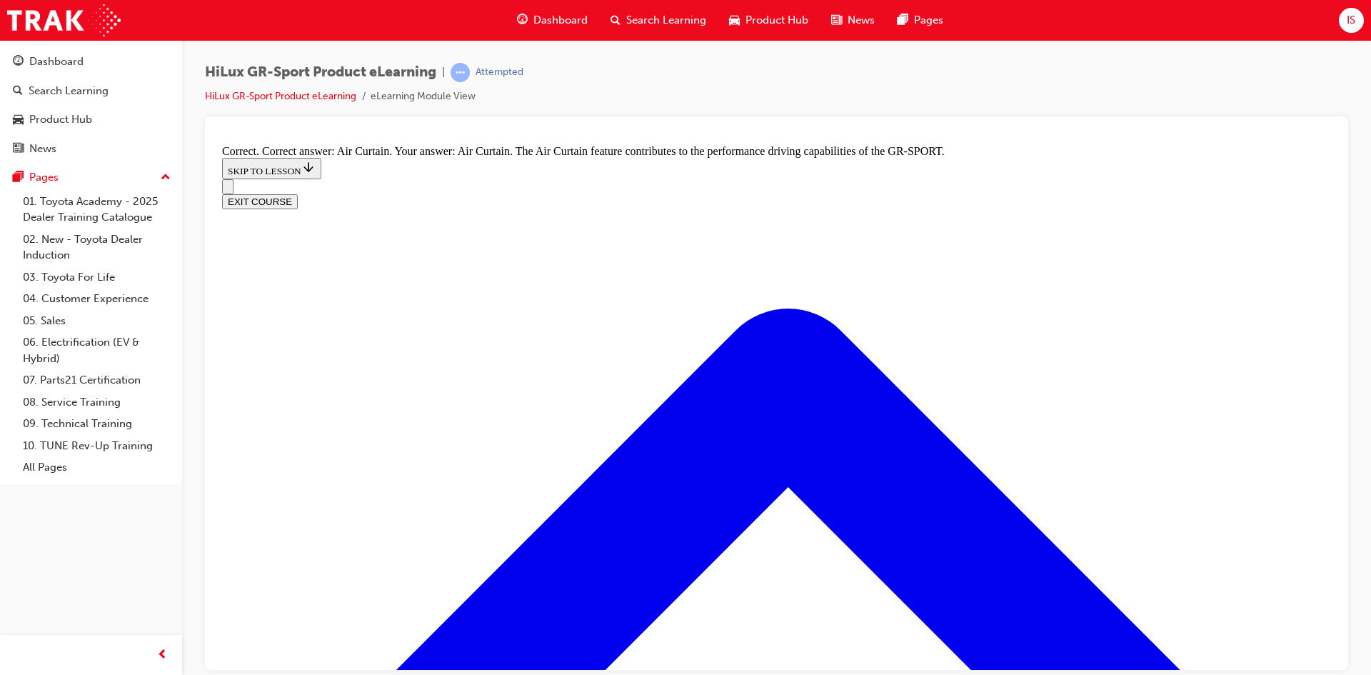
scroll to position [2409, 0]
radio input "true"
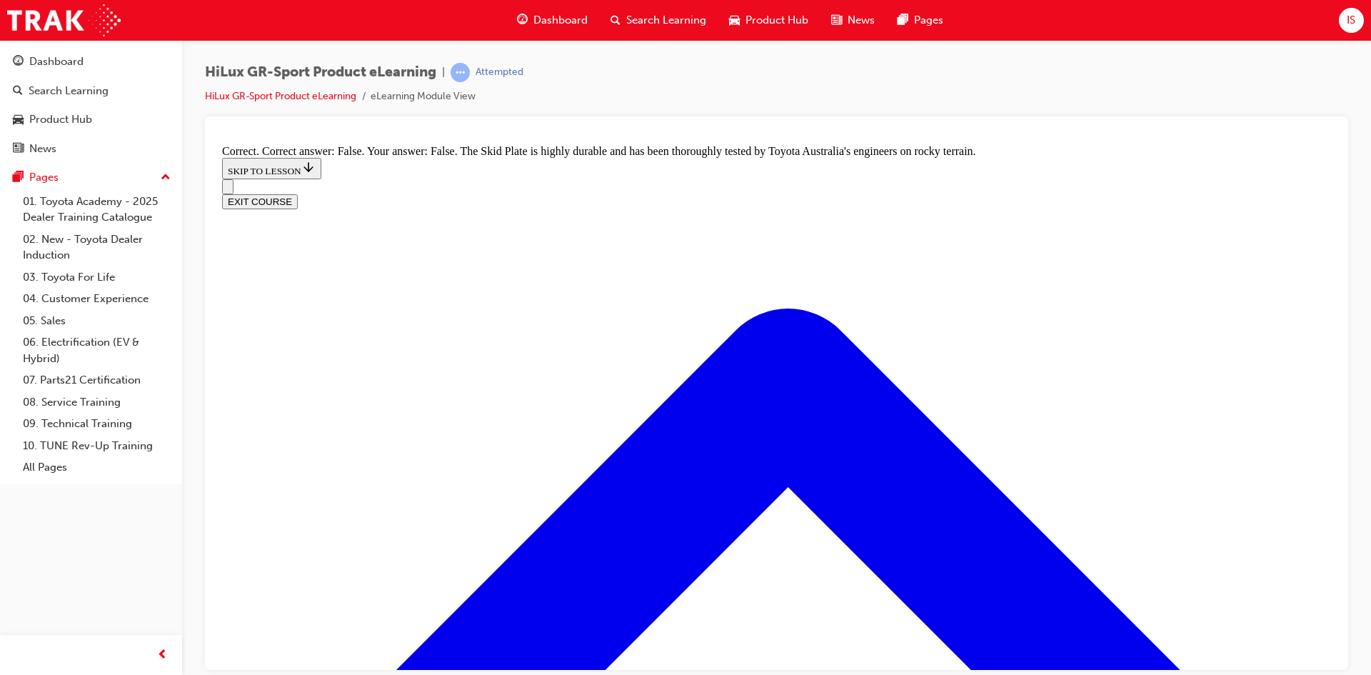
scroll to position [2686, 0]
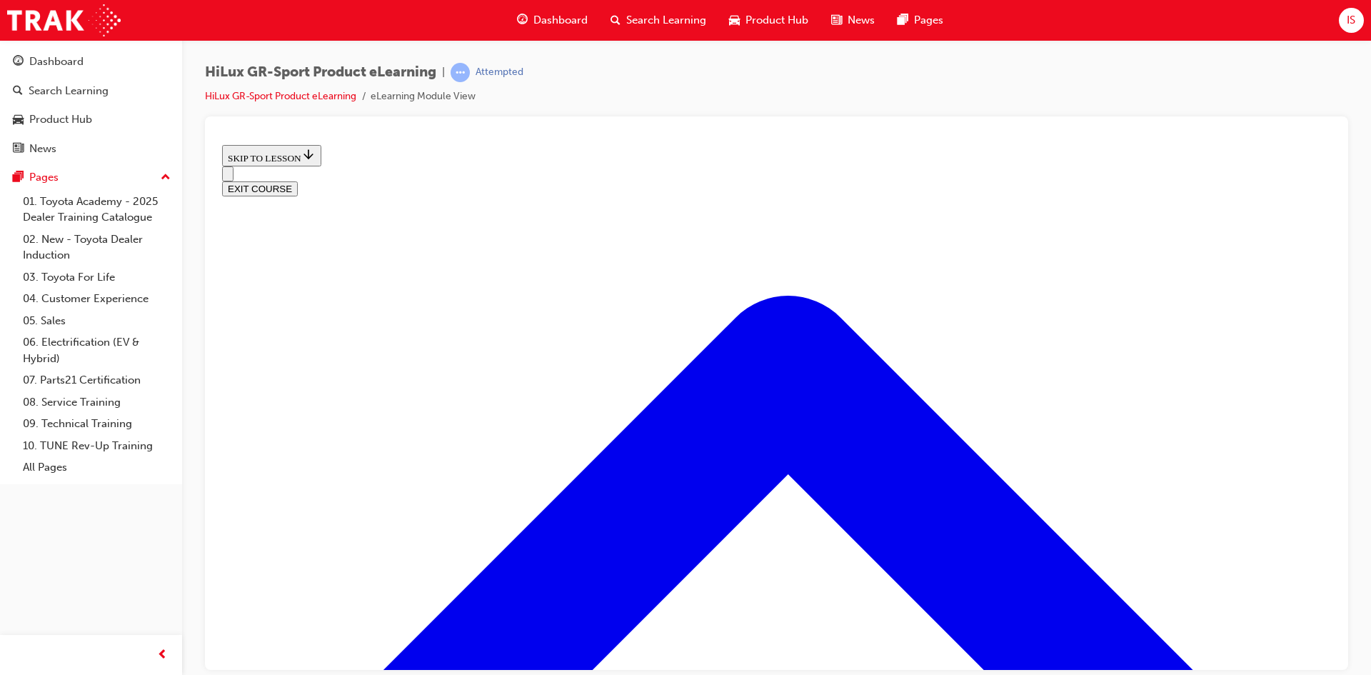
scroll to position [116, 0]
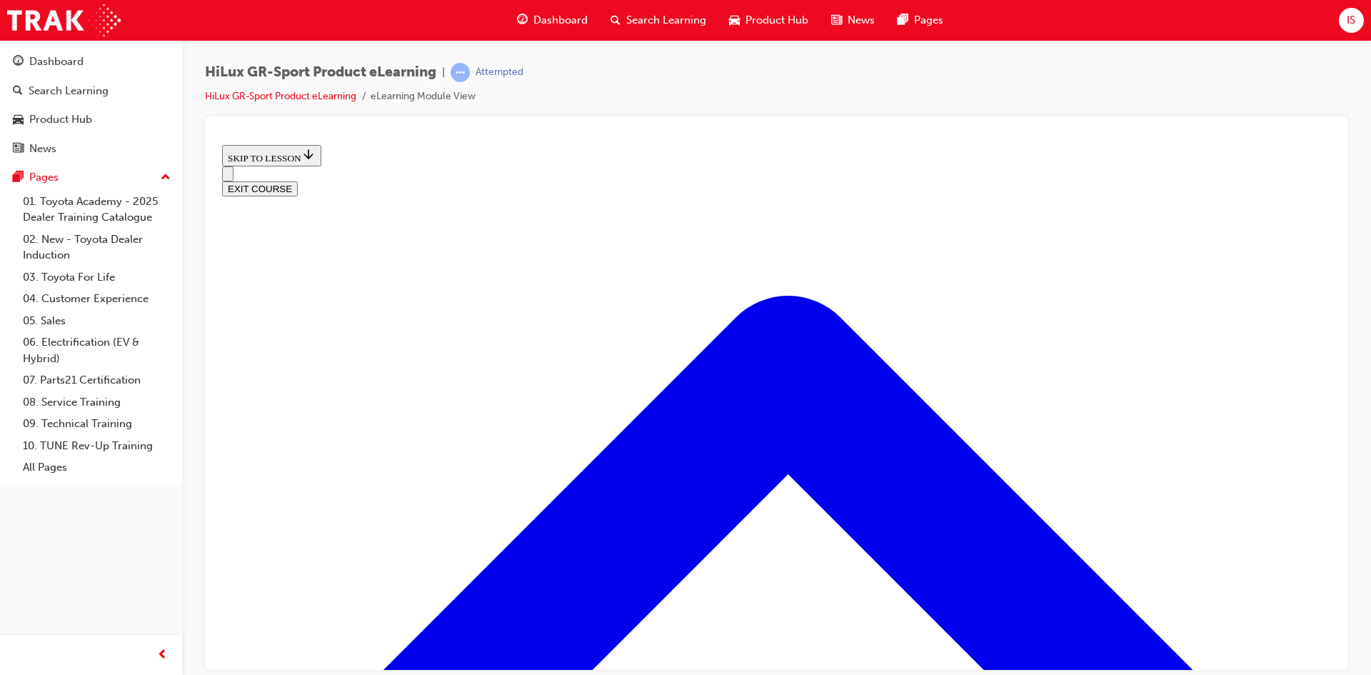
scroll to position [374, 0]
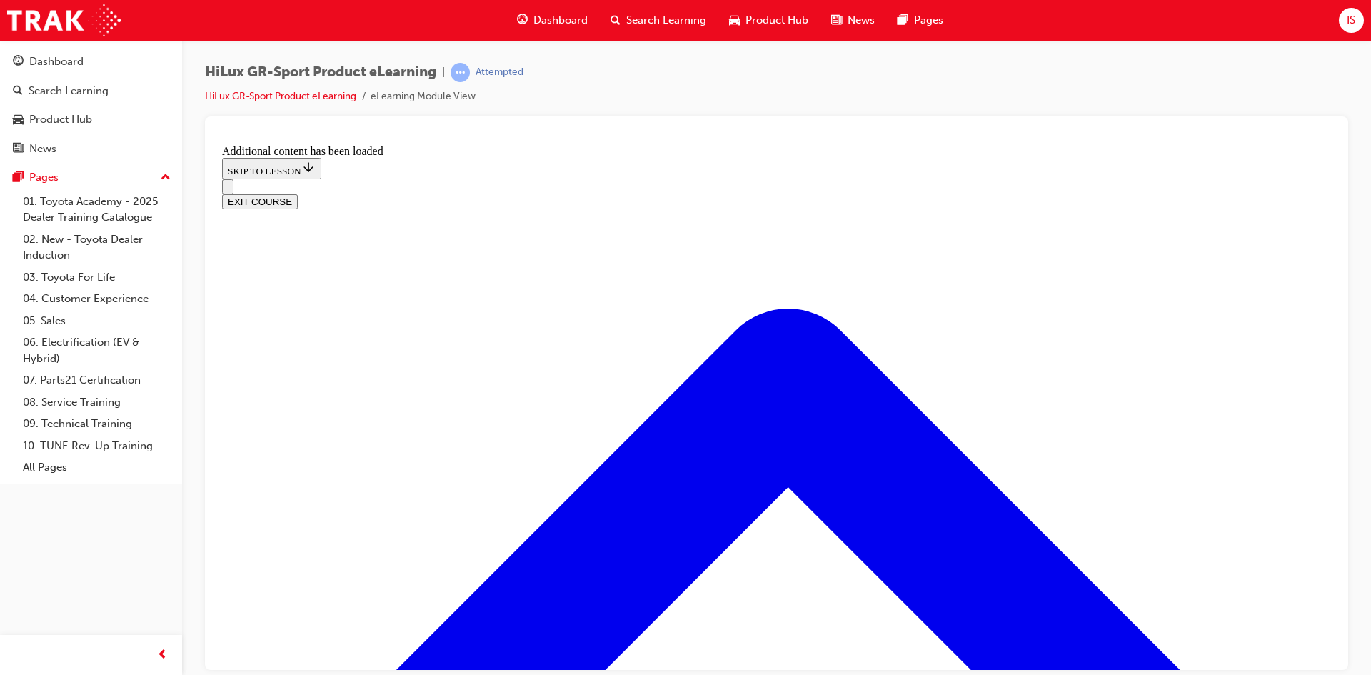
scroll to position [765, 0]
radio input "true"
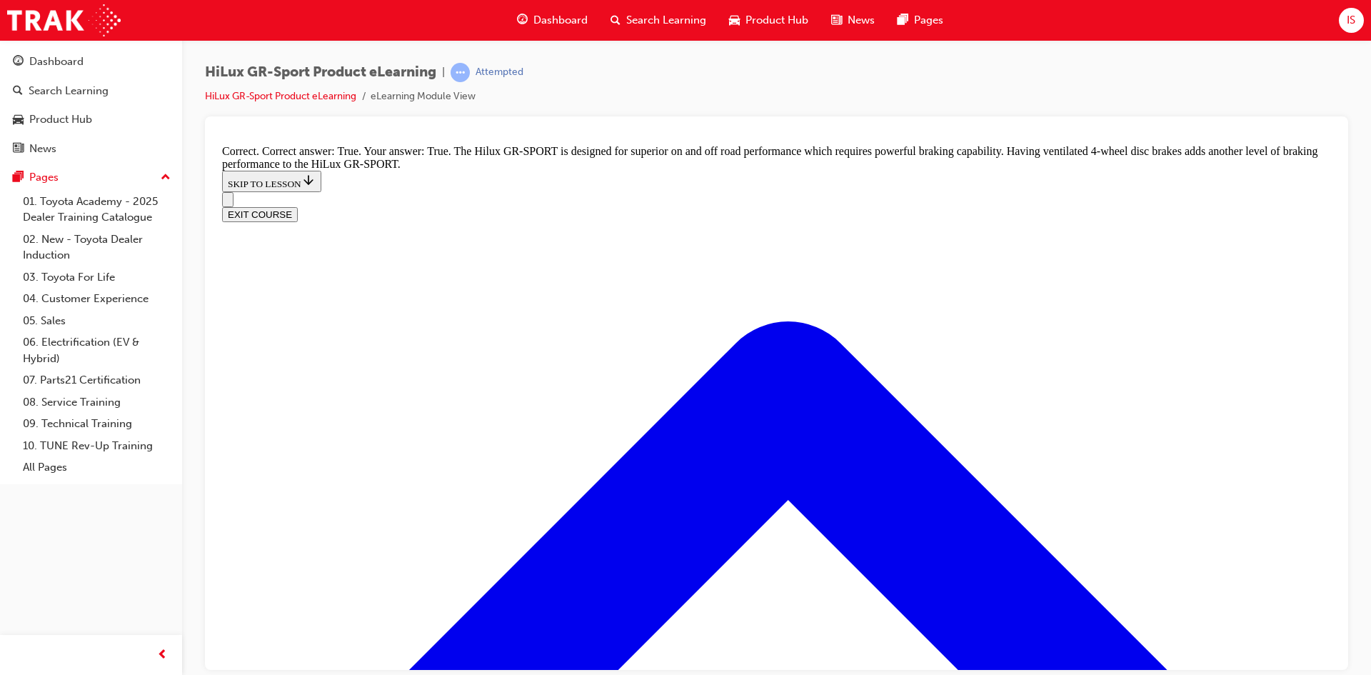
scroll to position [1059, 0]
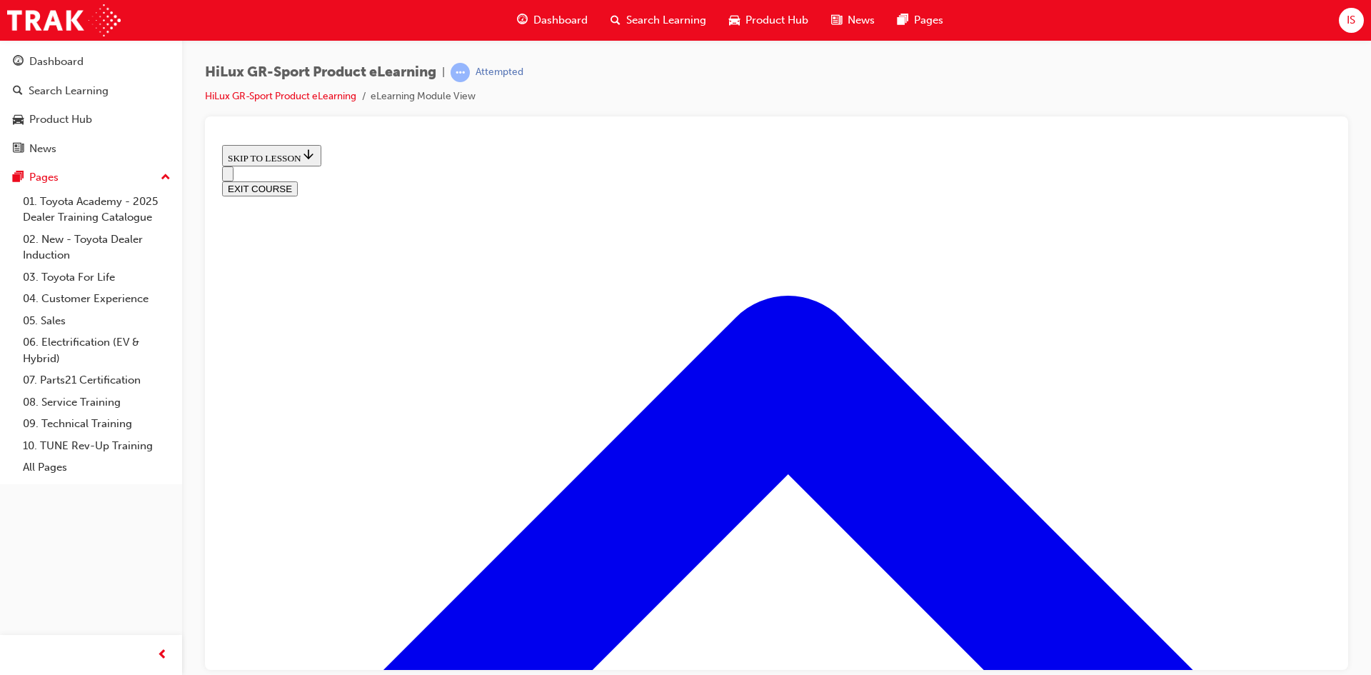
scroll to position [1324, 0]
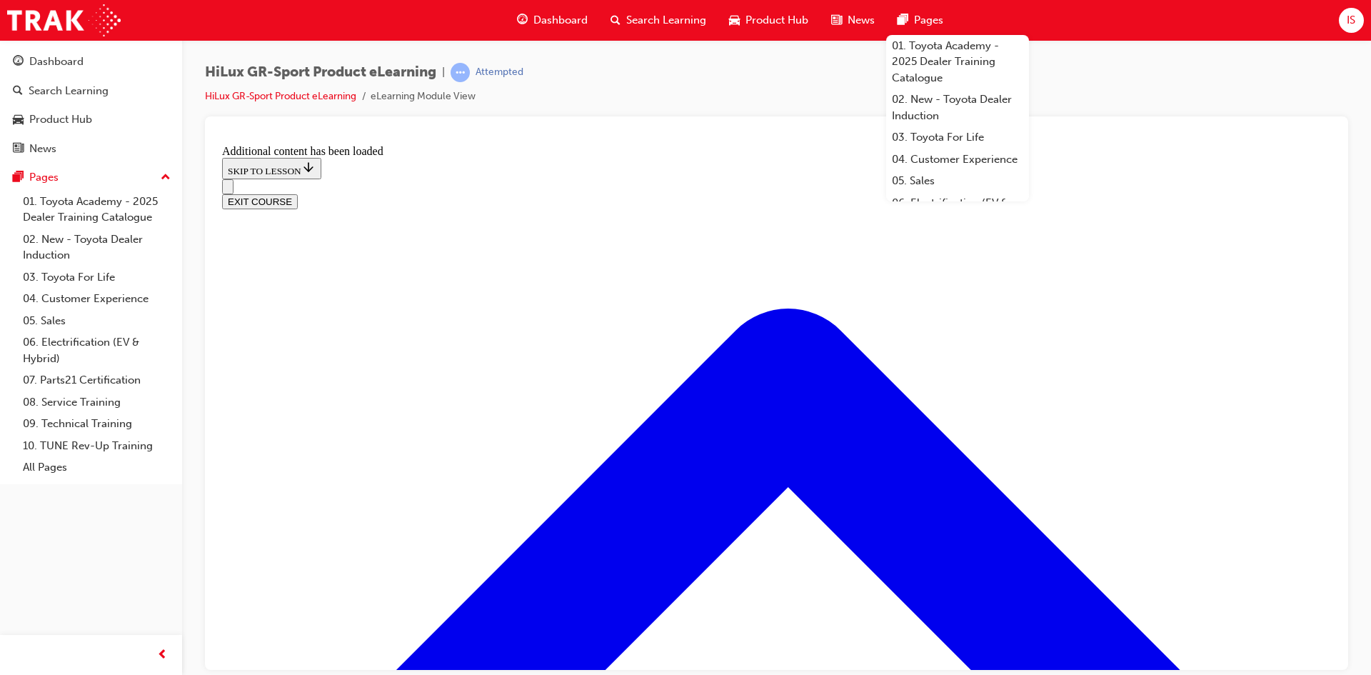
scroll to position [1789, 0]
checkbox input "true"
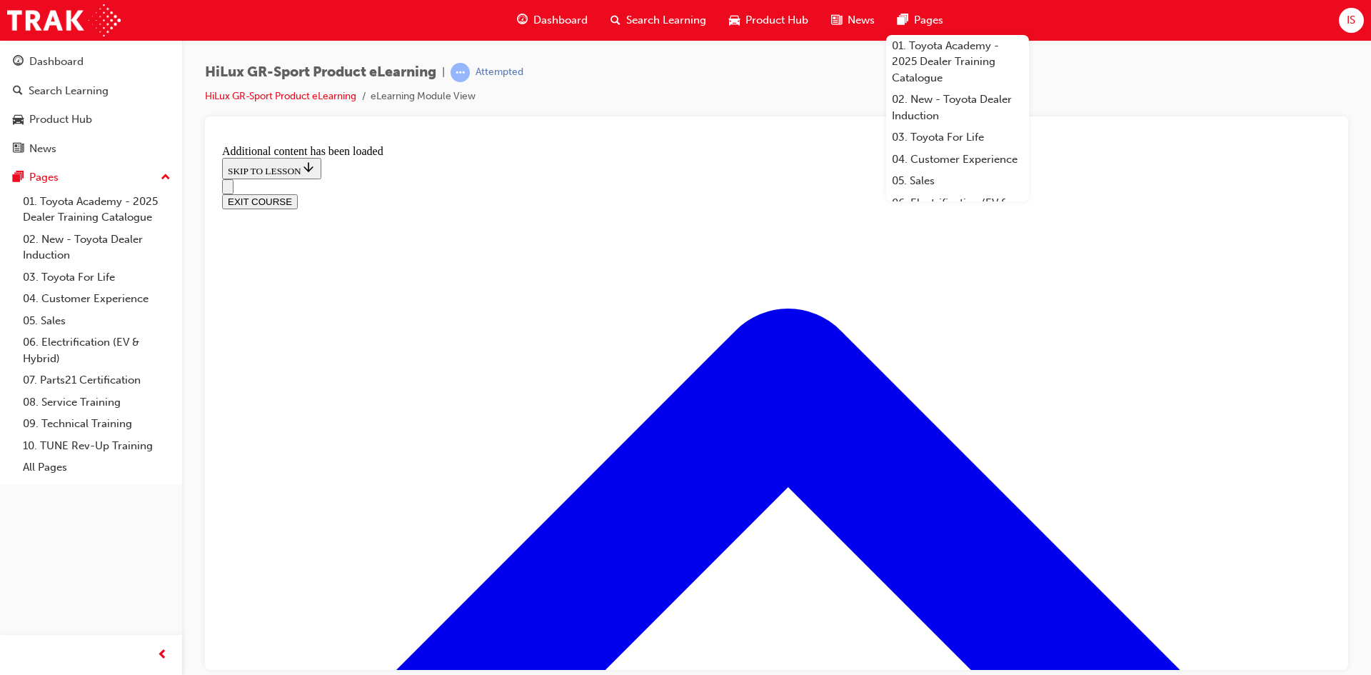
checkbox input "true"
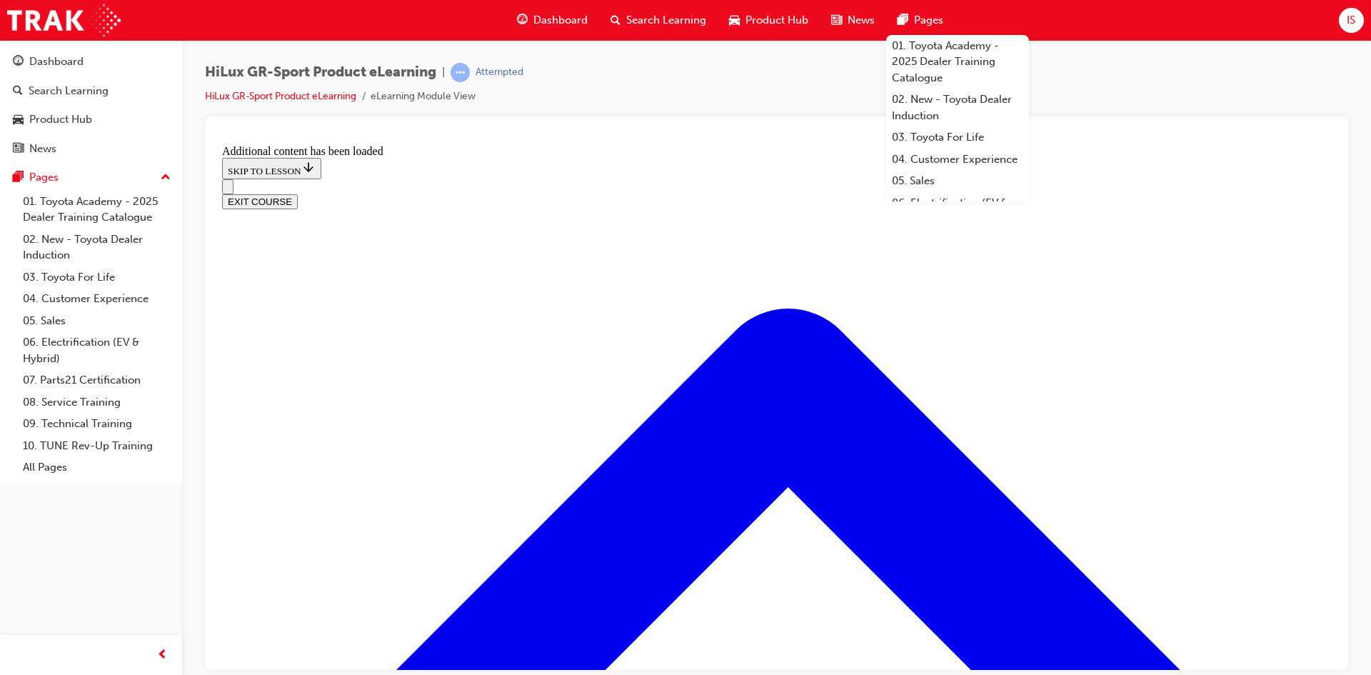
checkbox input "true"
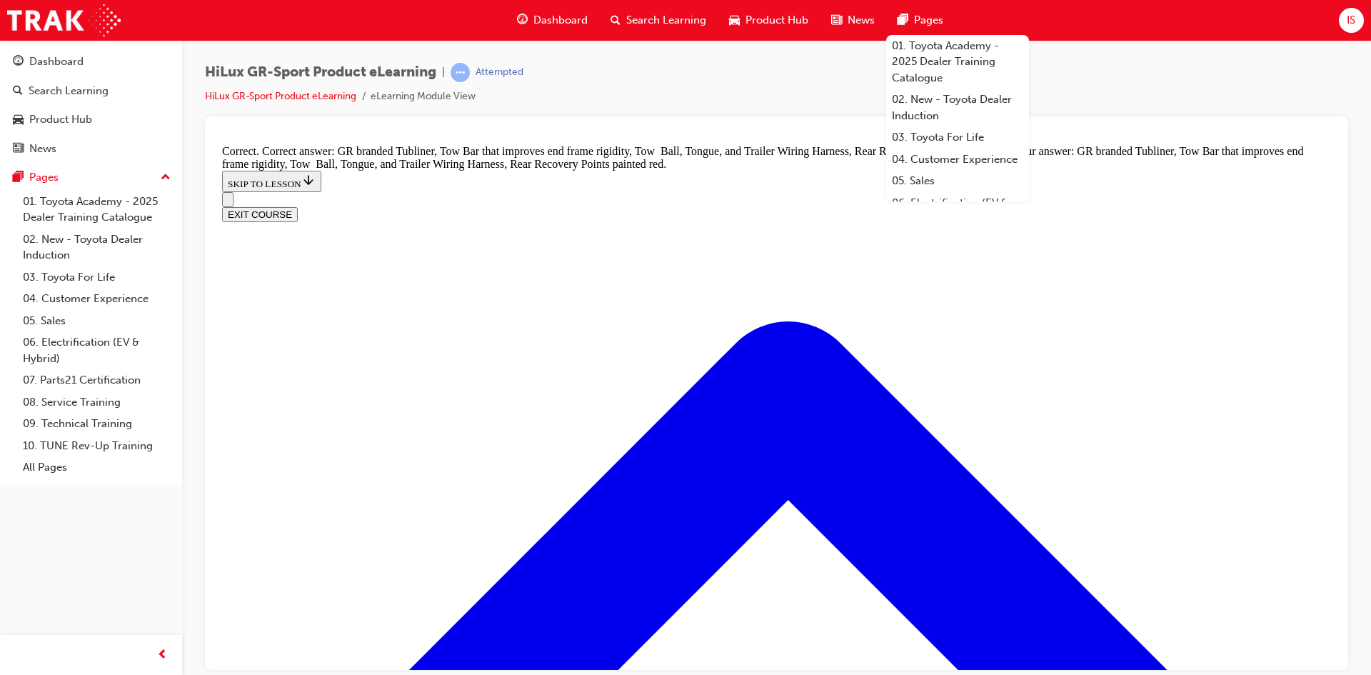
scroll to position [2044, 0]
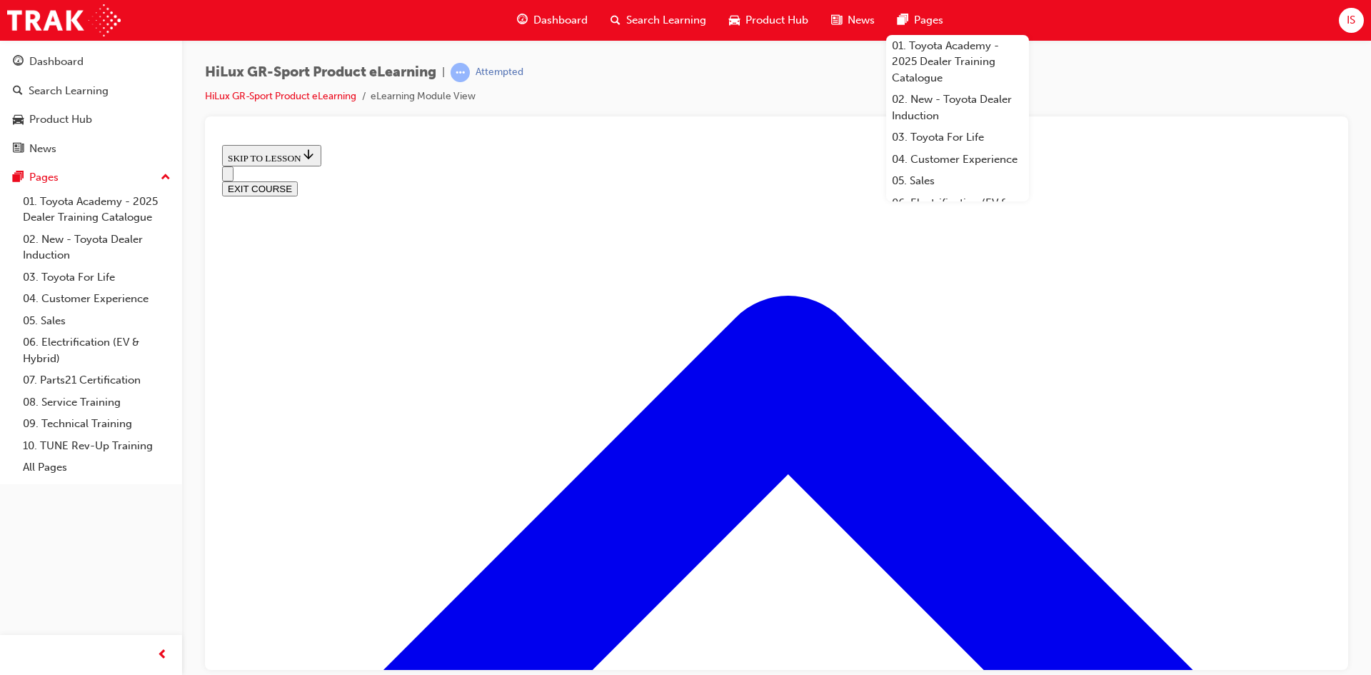
scroll to position [401, 0]
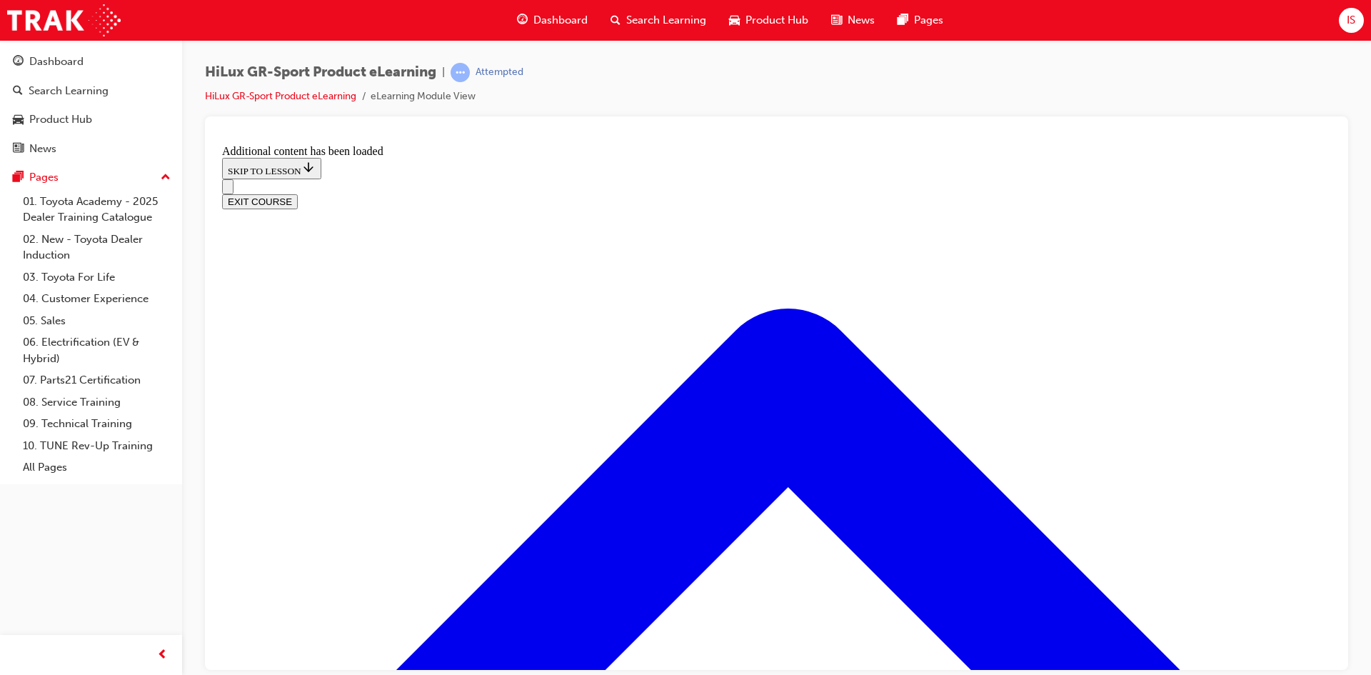
scroll to position [1214, 0]
